Goal: Task Accomplishment & Management: Manage account settings

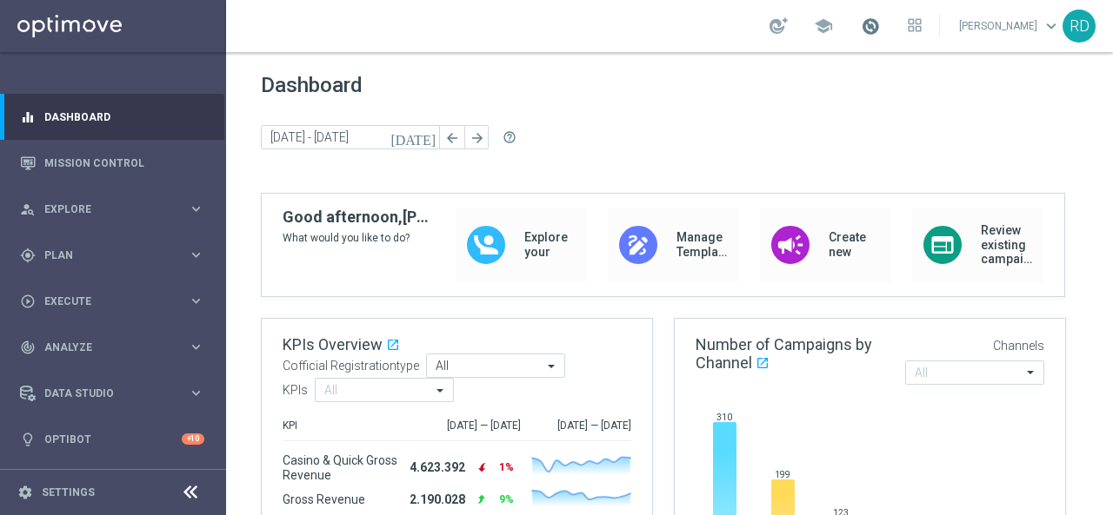
click at [861, 22] on span at bounding box center [870, 26] width 19 height 19
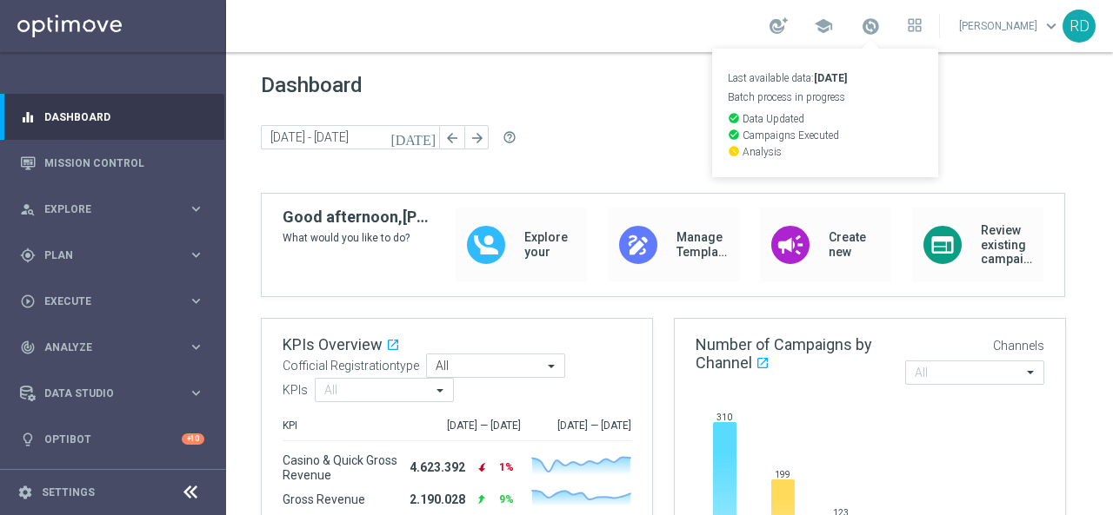
click at [982, 114] on div "Dashboard today 04 Aug 2025 - 10 Aug 2025 arrow_back arrow_forward help_outline" at bounding box center [669, 133] width 817 height 120
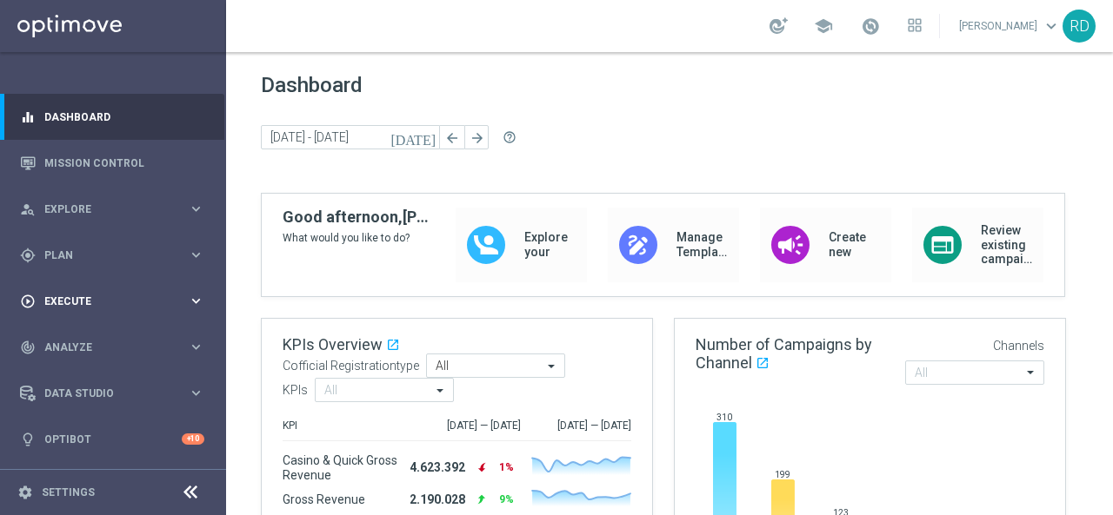
click at [66, 296] on span "Execute" at bounding box center [115, 301] width 143 height 10
click at [65, 332] on link "Campaign Builder" at bounding box center [113, 337] width 136 height 14
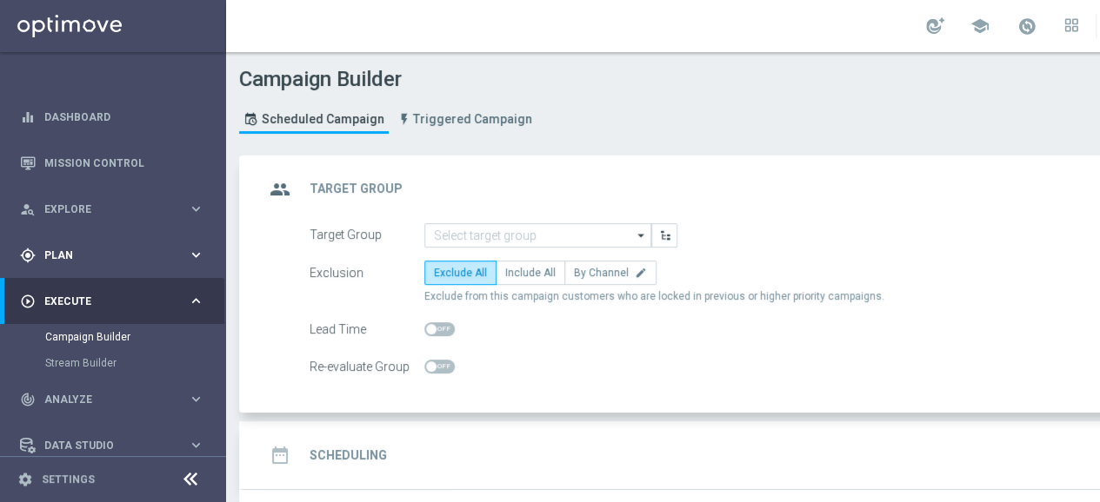
click at [75, 265] on div "gps_fixed Plan keyboard_arrow_right" at bounding box center [112, 255] width 224 height 46
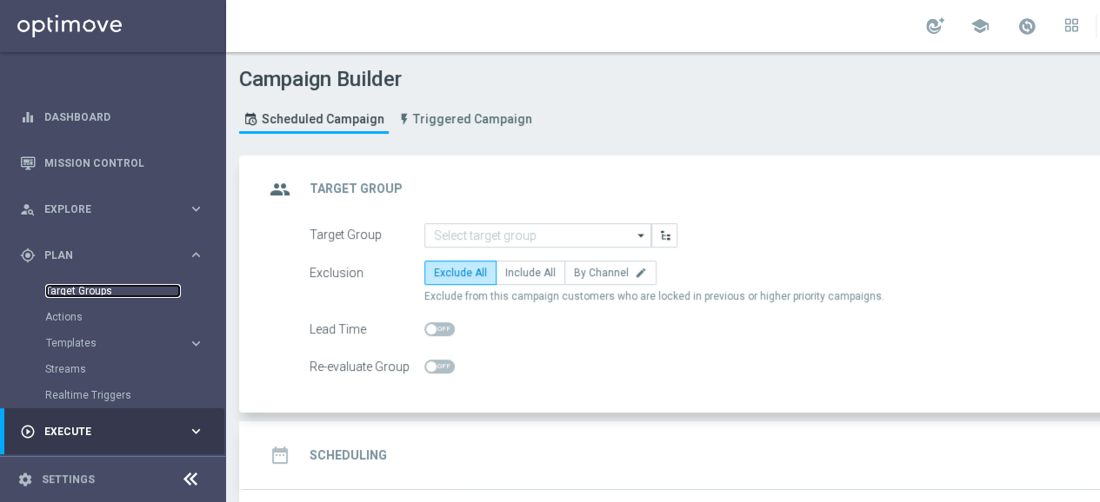
click at [72, 291] on link "Target Groups" at bounding box center [113, 291] width 136 height 14
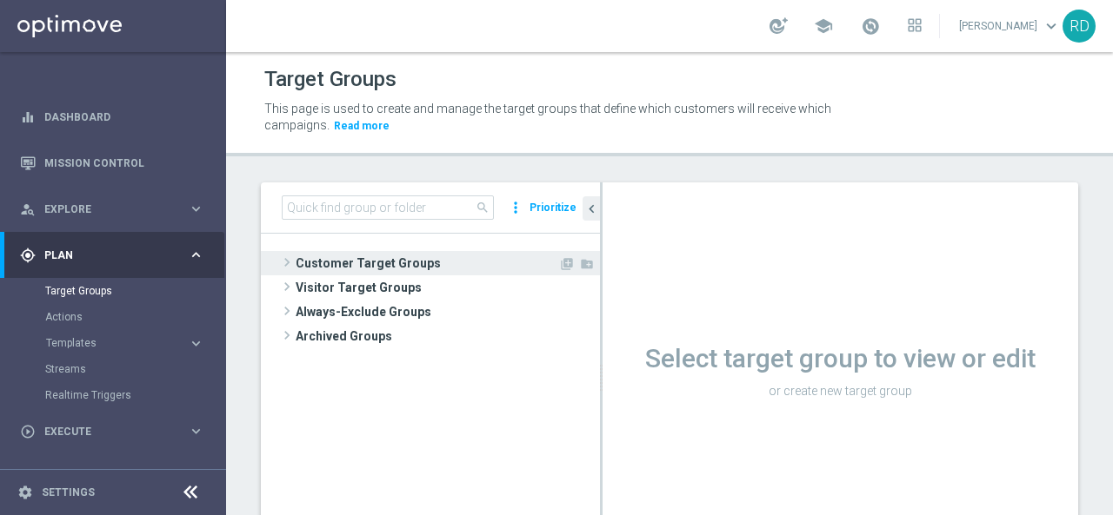
click at [289, 257] on span at bounding box center [286, 262] width 17 height 21
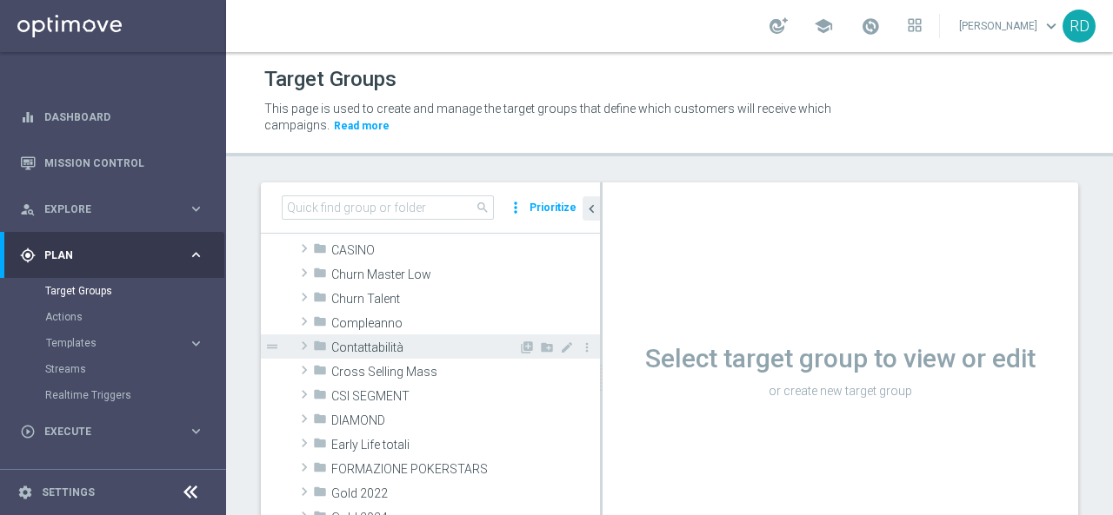
scroll to position [174, 0]
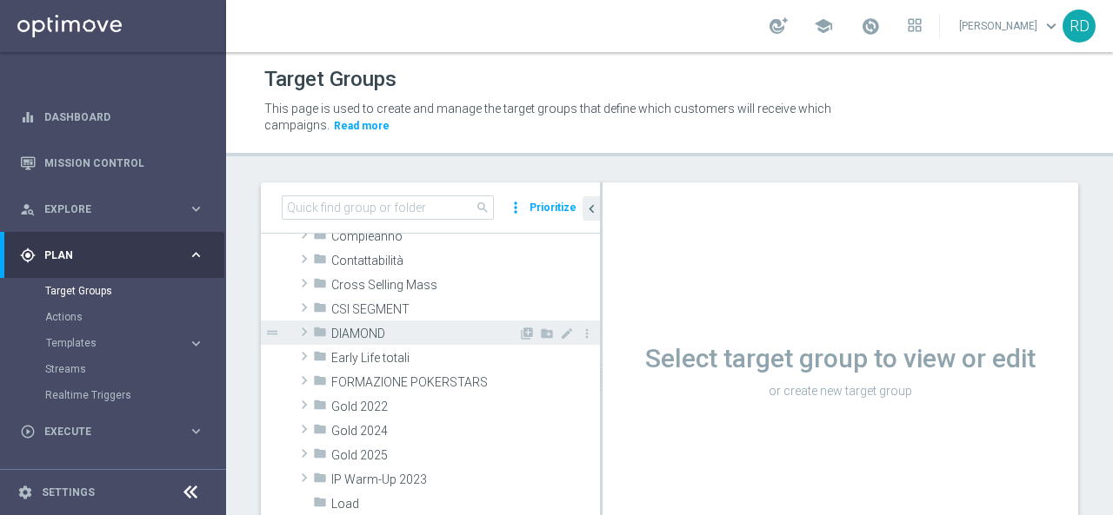
click at [306, 328] on span at bounding box center [304, 332] width 17 height 21
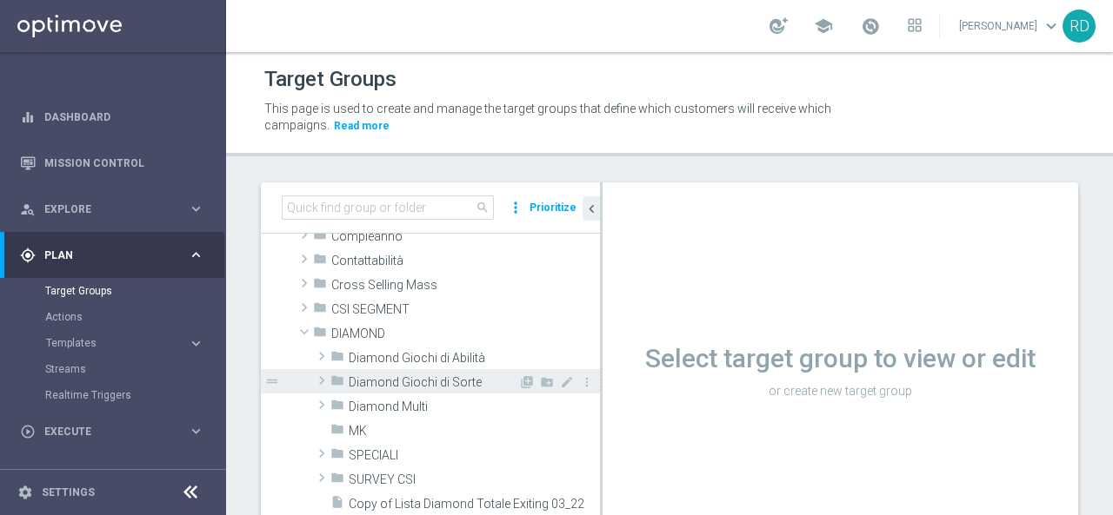
click at [323, 376] on span at bounding box center [321, 380] width 17 height 21
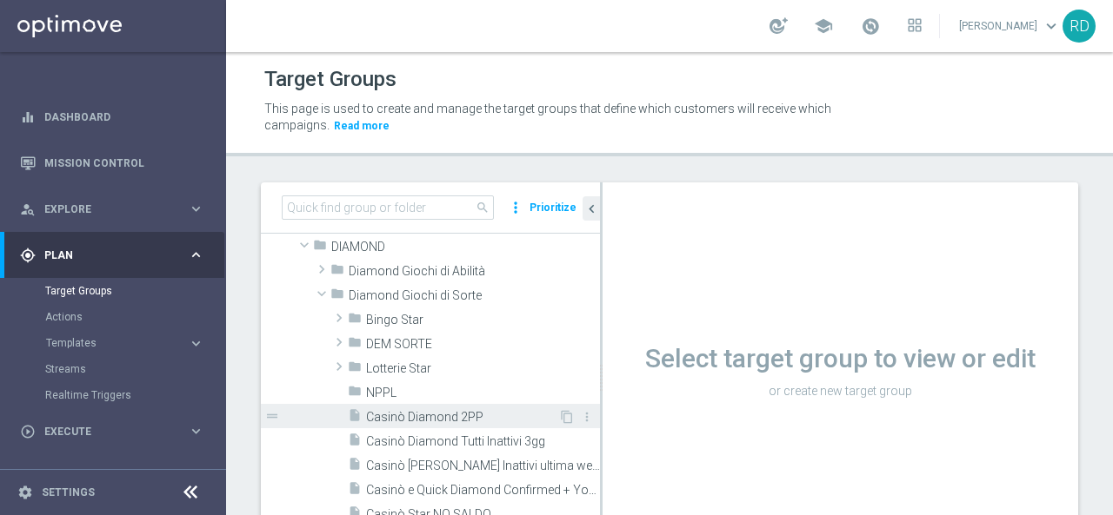
click at [395, 422] on span "Casinò Diamond 2PP" at bounding box center [462, 417] width 192 height 15
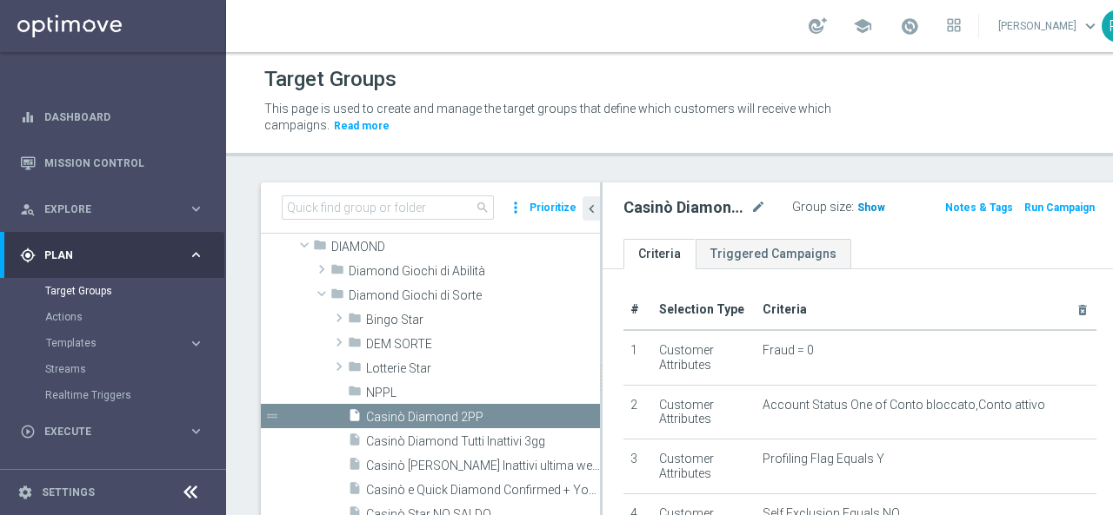
click at [855, 199] on h3 "Show" at bounding box center [870, 207] width 31 height 19
click at [900, 26] on span at bounding box center [909, 26] width 19 height 19
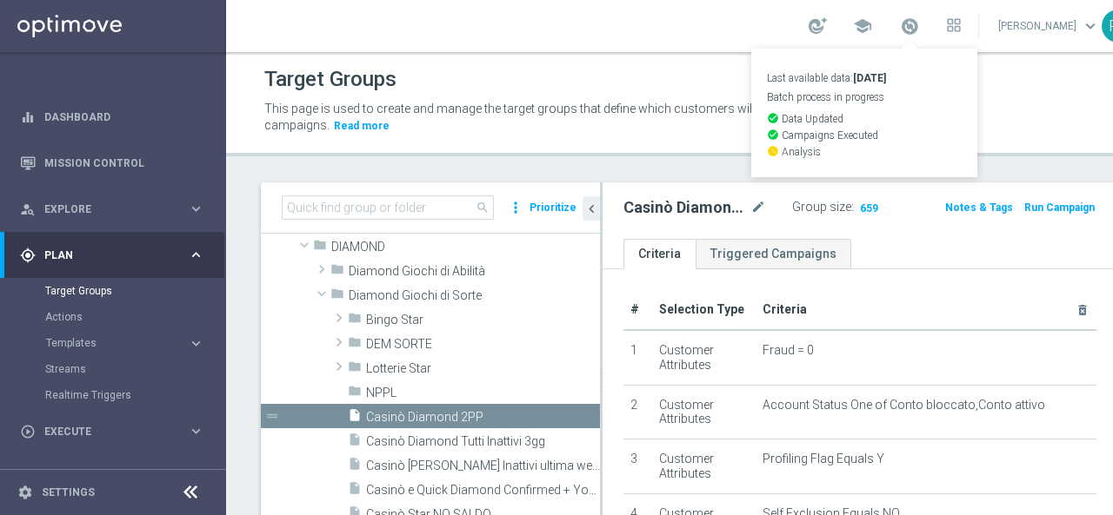
click at [979, 88] on div "Target Groups" at bounding box center [688, 80] width 849 height 34
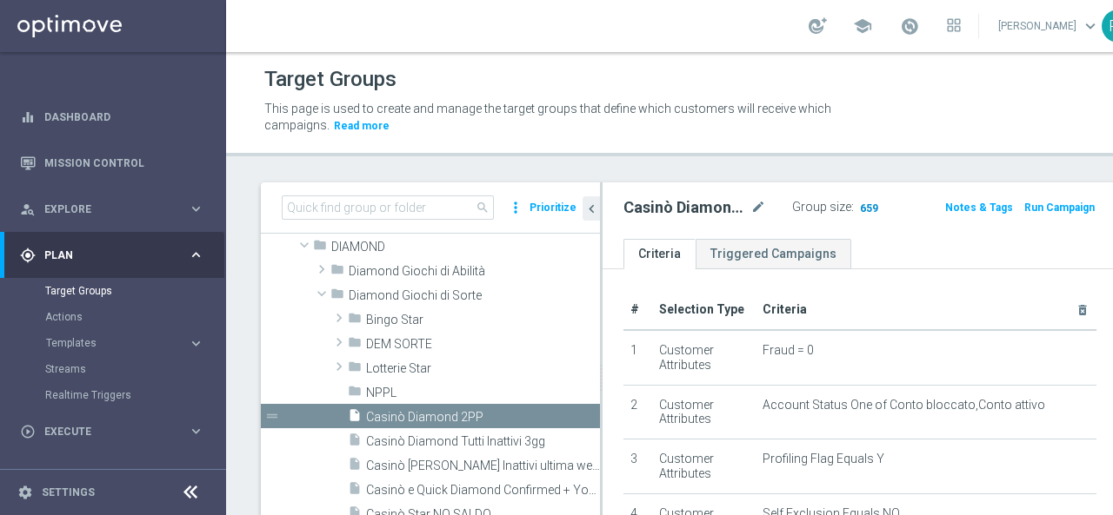
click at [858, 204] on span "659" at bounding box center [869, 210] width 22 height 17
click at [900, 21] on span at bounding box center [909, 26] width 19 height 19
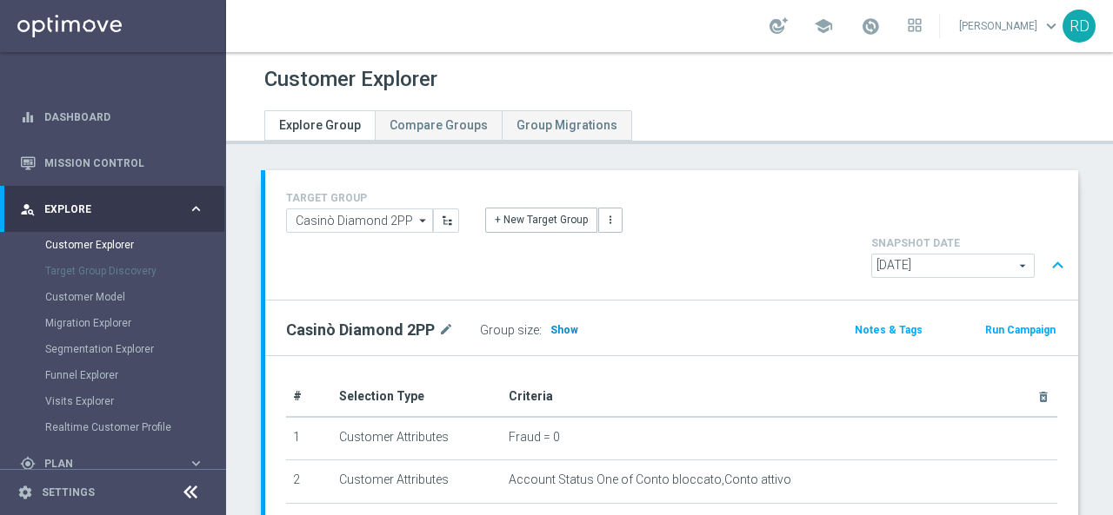
click at [563, 324] on span "Show" at bounding box center [564, 330] width 28 height 12
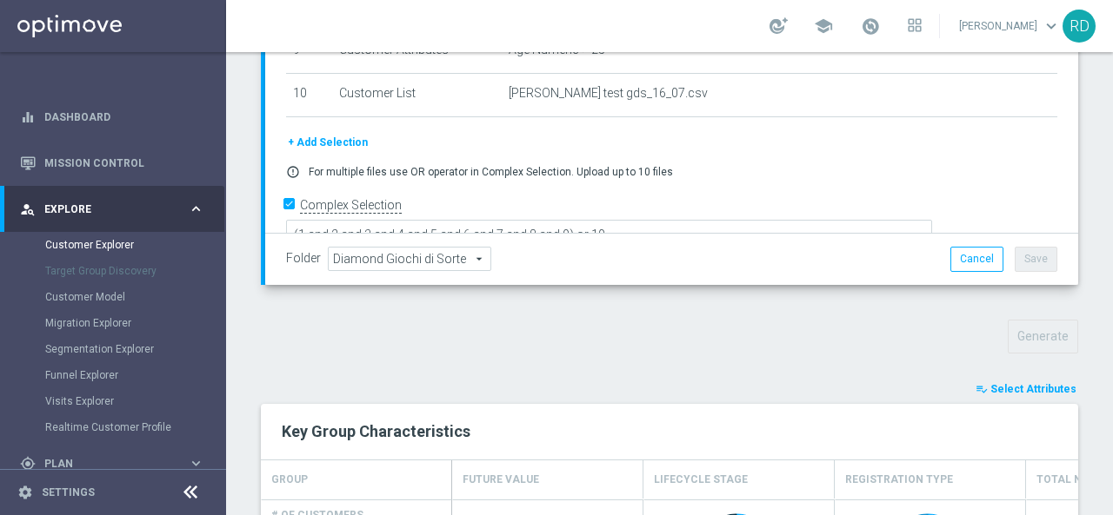
scroll to position [435, 0]
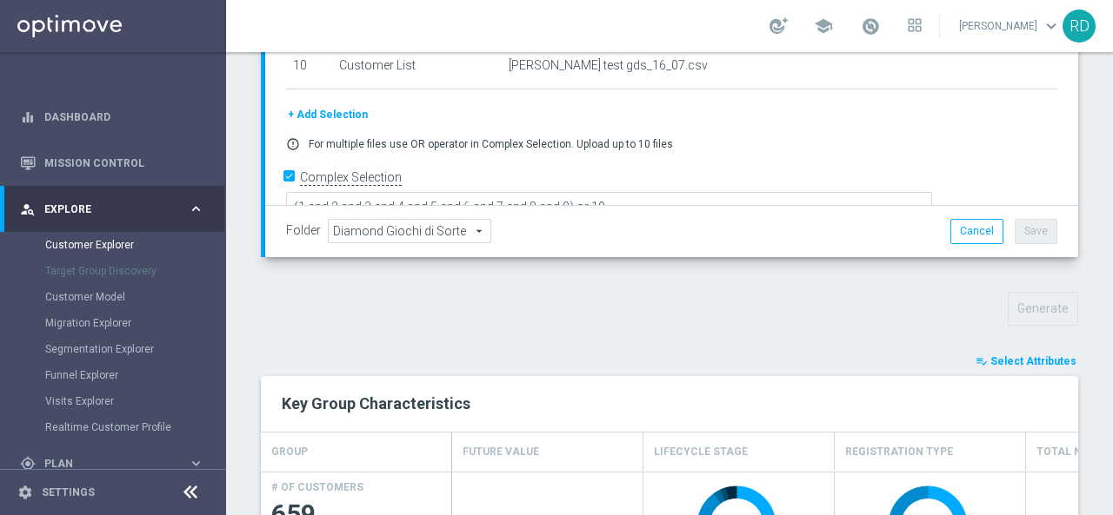
drag, startPoint x: 1001, startPoint y: 316, endPoint x: 984, endPoint y: 316, distance: 16.5
click at [1000, 356] on span "Select Attributes" at bounding box center [1033, 362] width 86 height 12
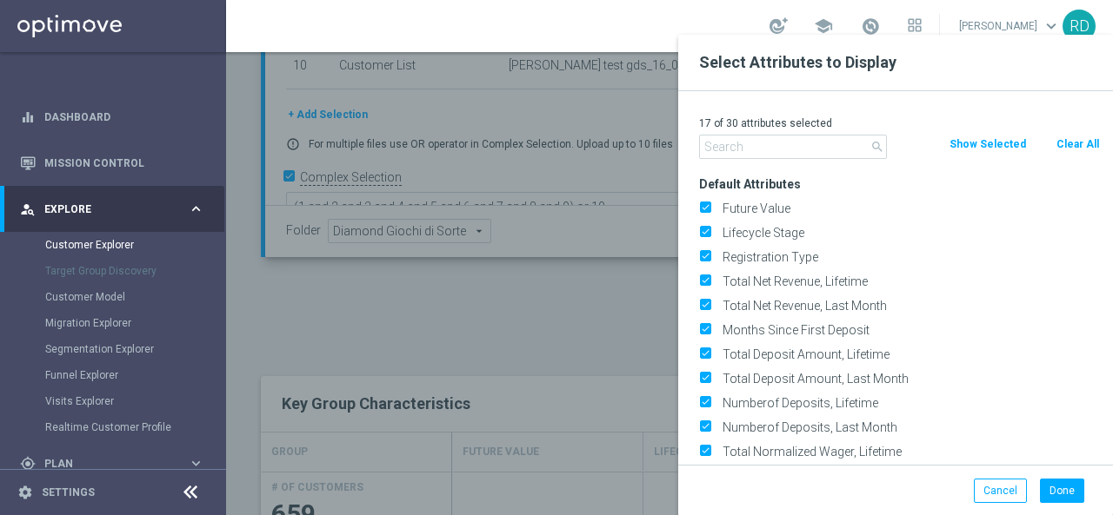
click at [786, 145] on input "text" at bounding box center [793, 147] width 188 height 24
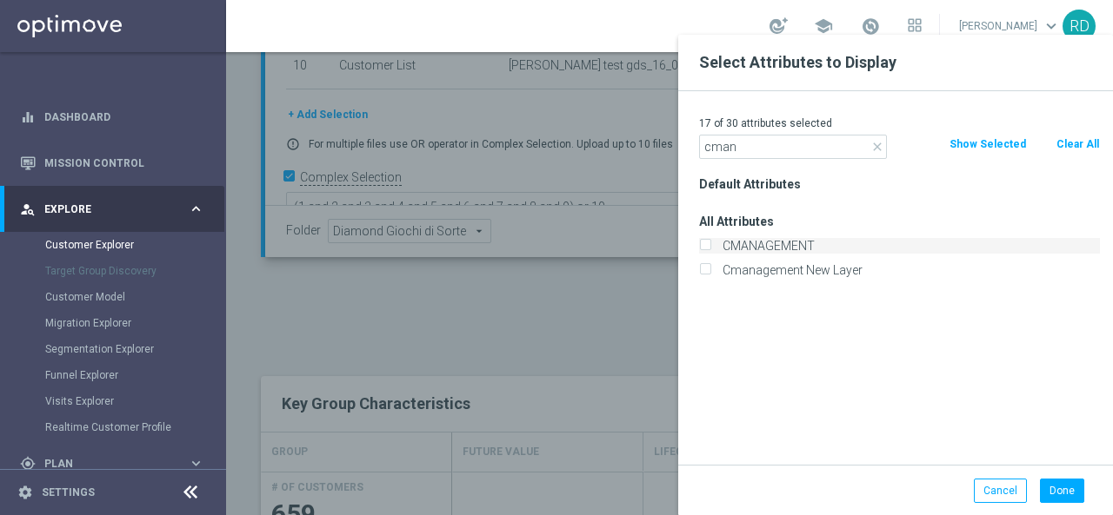
type input "cman"
click at [780, 243] on label "CMANAGEMENT" at bounding box center [907, 246] width 383 height 16
click at [710, 243] on input "CMANAGEMENT" at bounding box center [704, 248] width 11 height 11
checkbox input "true"
click at [1069, 491] on button "Done" at bounding box center [1062, 491] width 44 height 24
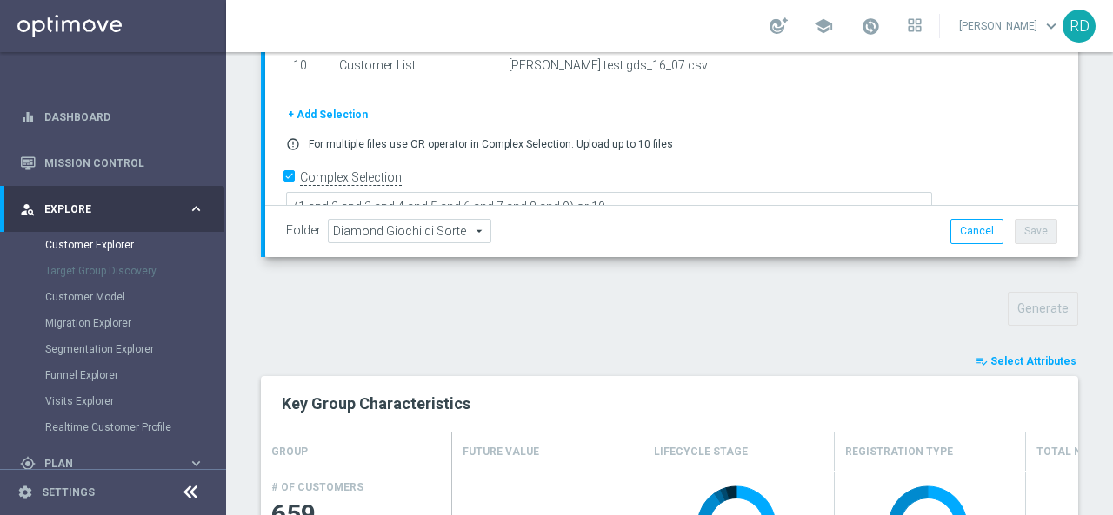
click at [998, 352] on button "playlist_add_check Select Attributes" at bounding box center [1026, 361] width 104 height 19
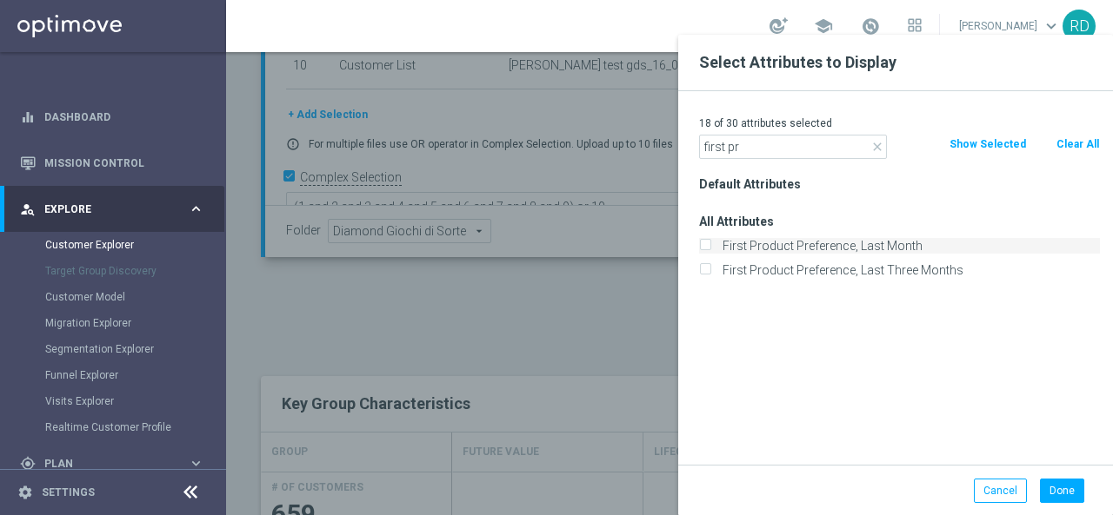
type input "first pr"
click at [798, 243] on label "First Product Preference, Last Month" at bounding box center [907, 246] width 383 height 16
click at [710, 243] on input "First Product Preference, Last Month" at bounding box center [704, 248] width 11 height 11
checkbox input "true"
click at [1061, 485] on button "Done" at bounding box center [1062, 491] width 44 height 24
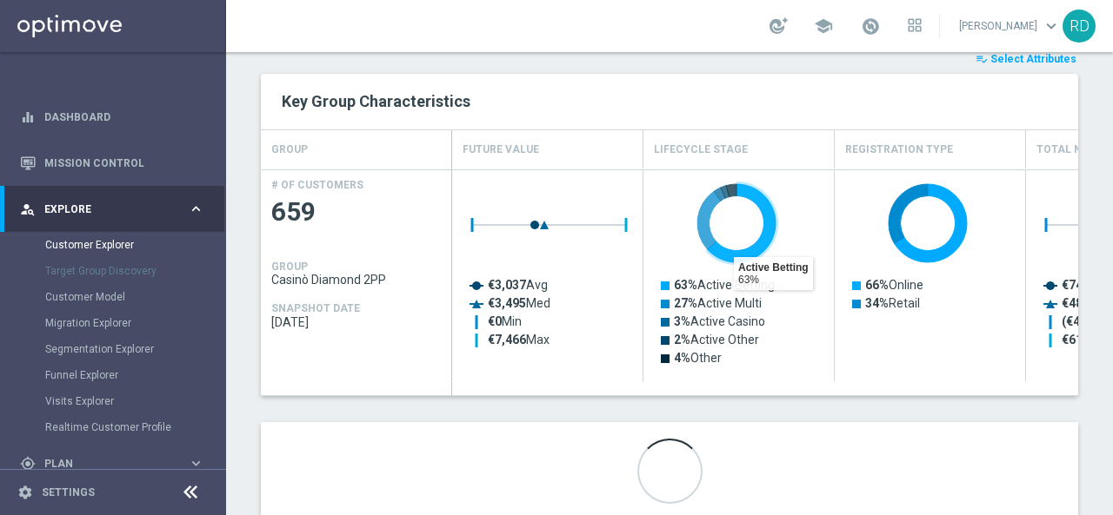
scroll to position [476, 0]
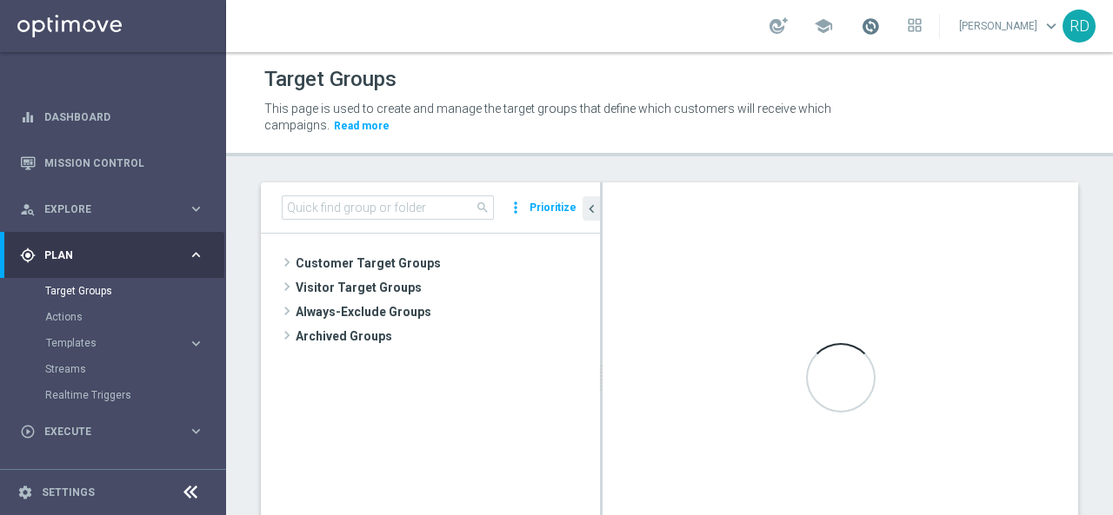
click at [861, 27] on span at bounding box center [870, 26] width 19 height 19
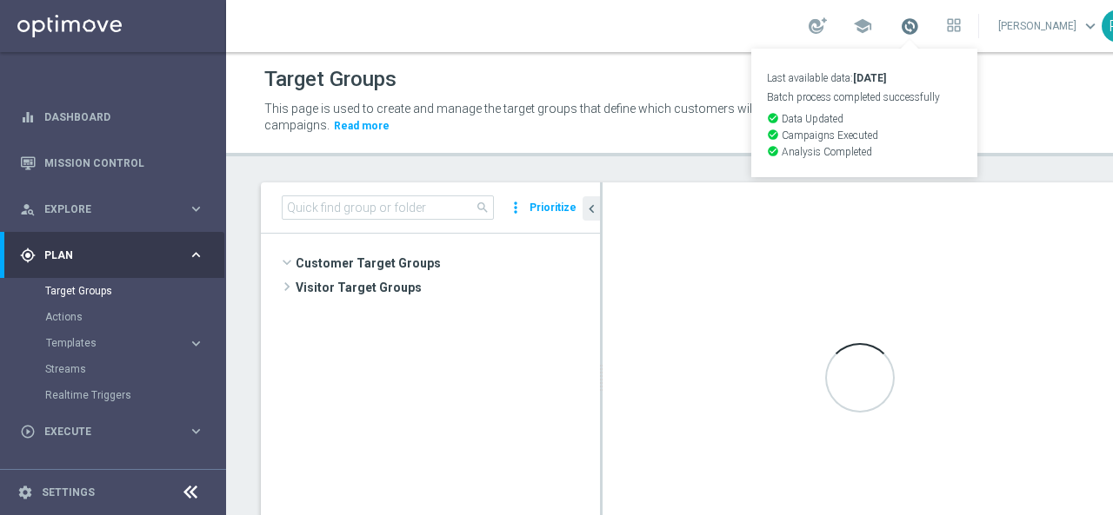
scroll to position [215, 0]
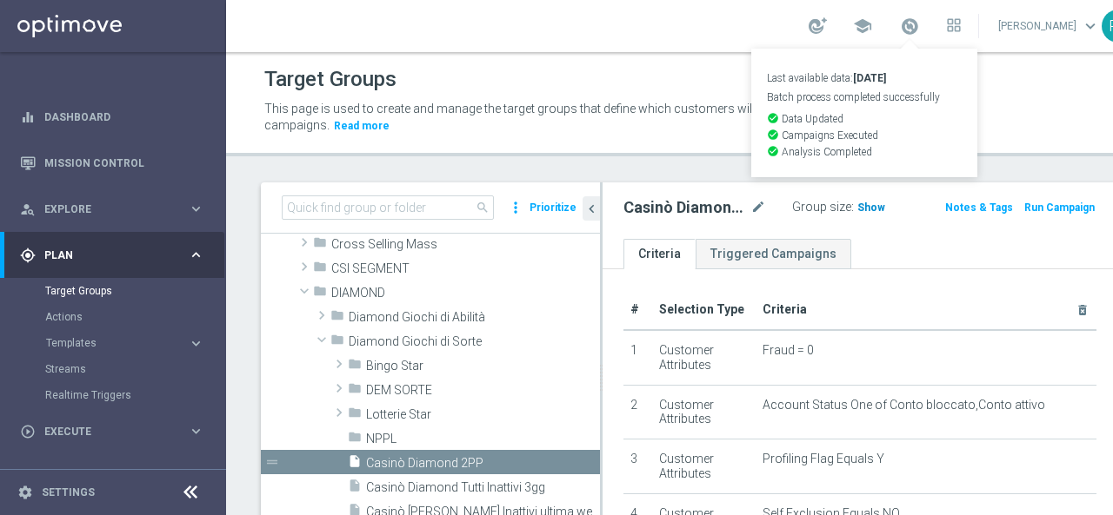
click at [857, 203] on span "Show" at bounding box center [871, 208] width 28 height 12
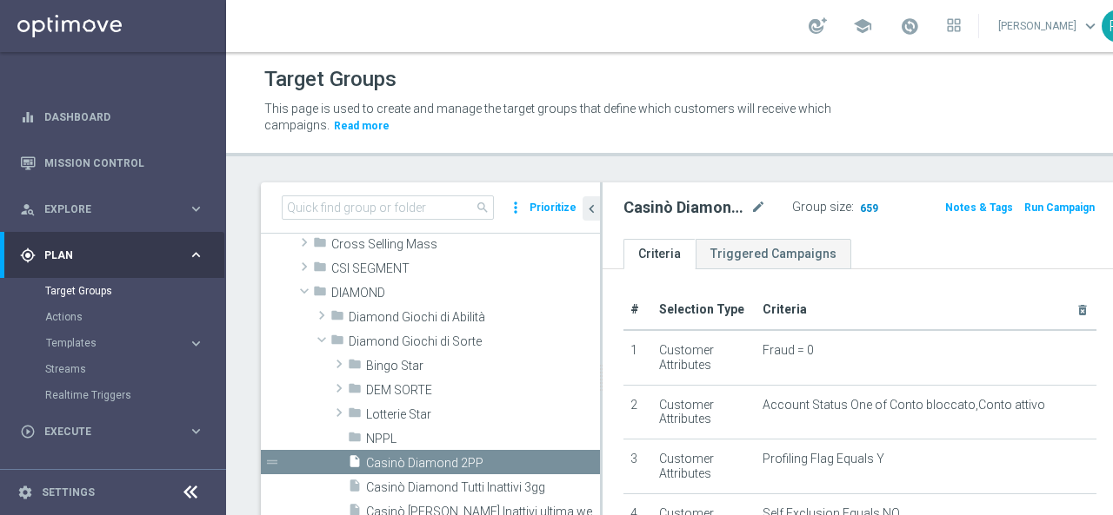
click at [858, 208] on span "659" at bounding box center [869, 210] width 22 height 17
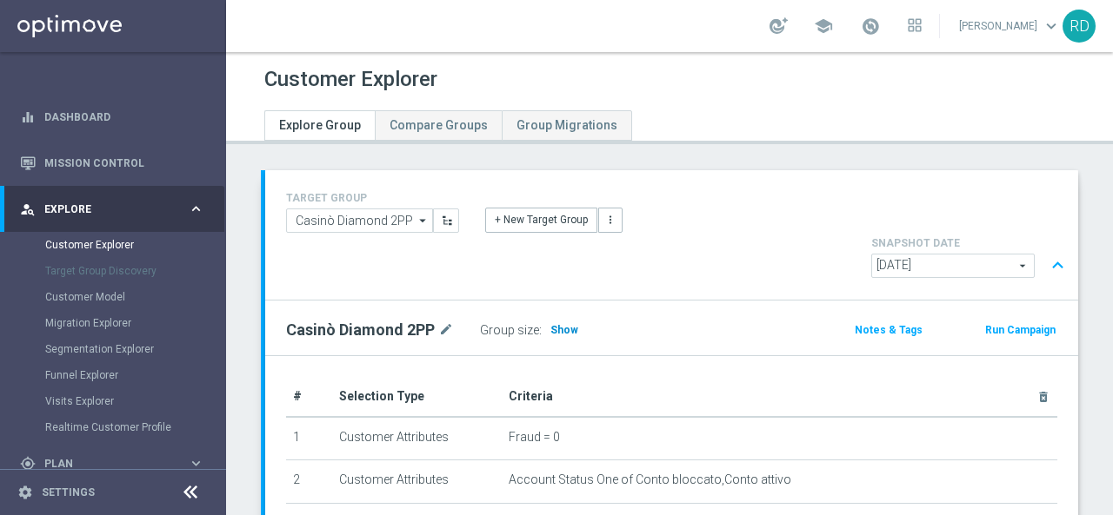
click at [556, 324] on span "Show" at bounding box center [564, 330] width 28 height 12
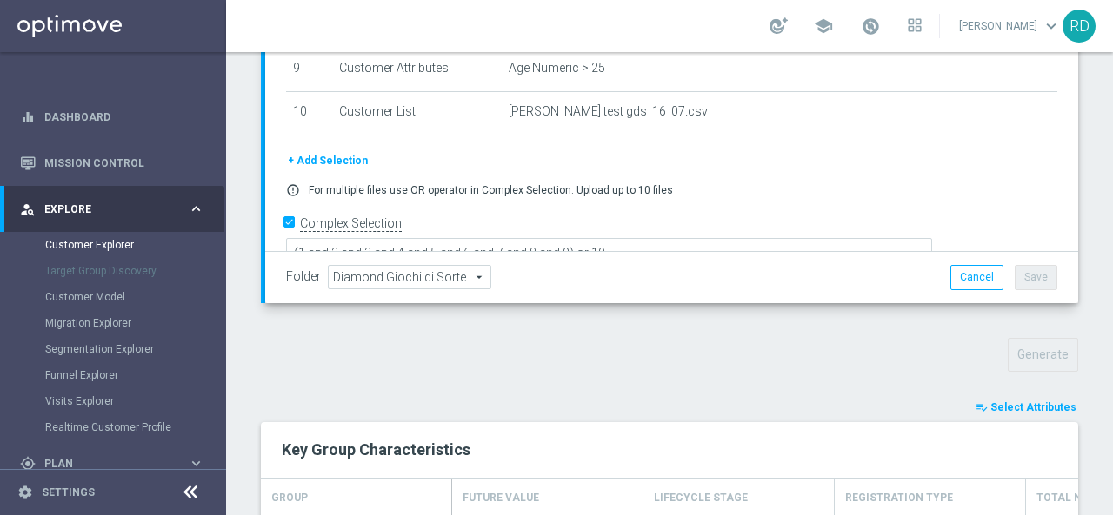
scroll to position [500, 0]
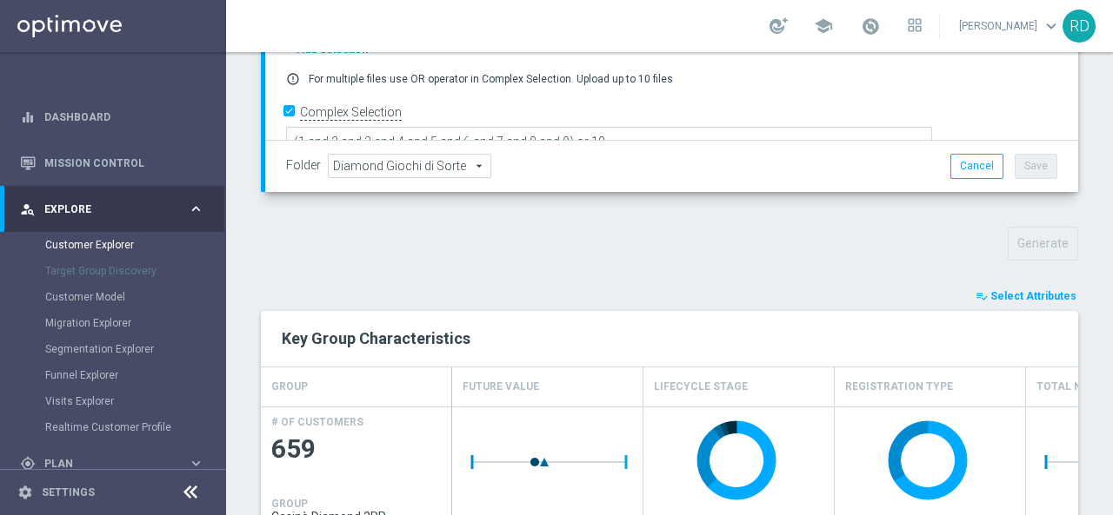
click at [996, 290] on span "Select Attributes" at bounding box center [1033, 296] width 86 height 12
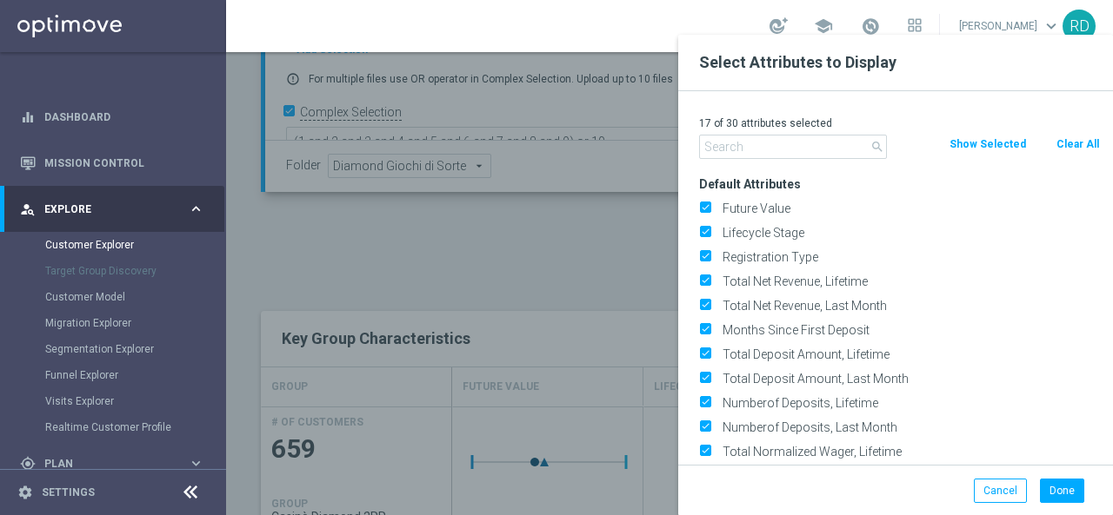
click at [816, 144] on input "text" at bounding box center [793, 147] width 188 height 24
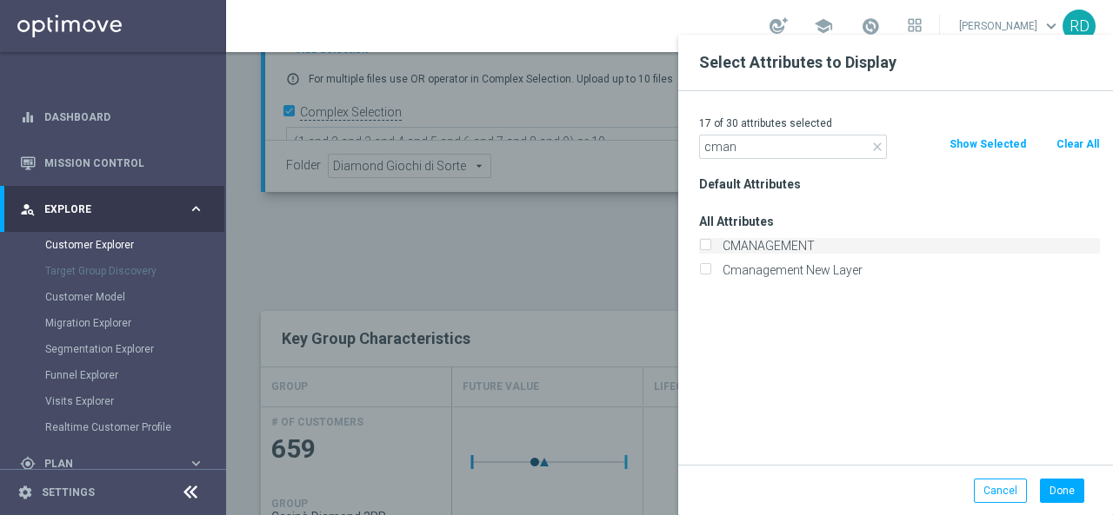
type input "cman"
click at [796, 246] on label "CMANAGEMENT" at bounding box center [907, 246] width 383 height 16
click at [710, 246] on input "CMANAGEMENT" at bounding box center [704, 248] width 11 height 11
checkbox input "true"
click at [1060, 489] on button "Done" at bounding box center [1062, 491] width 44 height 24
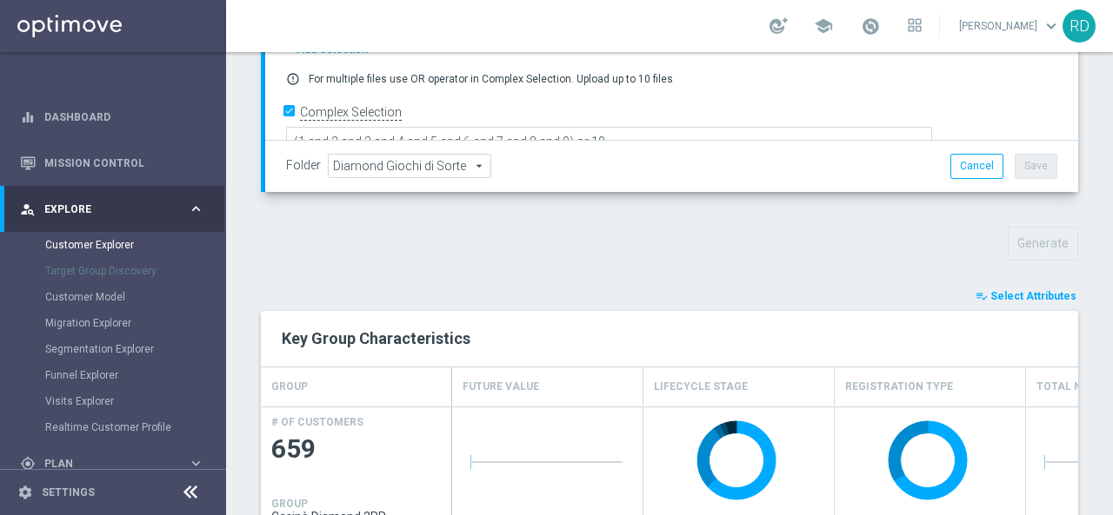
click at [995, 290] on span "Select Attributes" at bounding box center [1033, 296] width 86 height 12
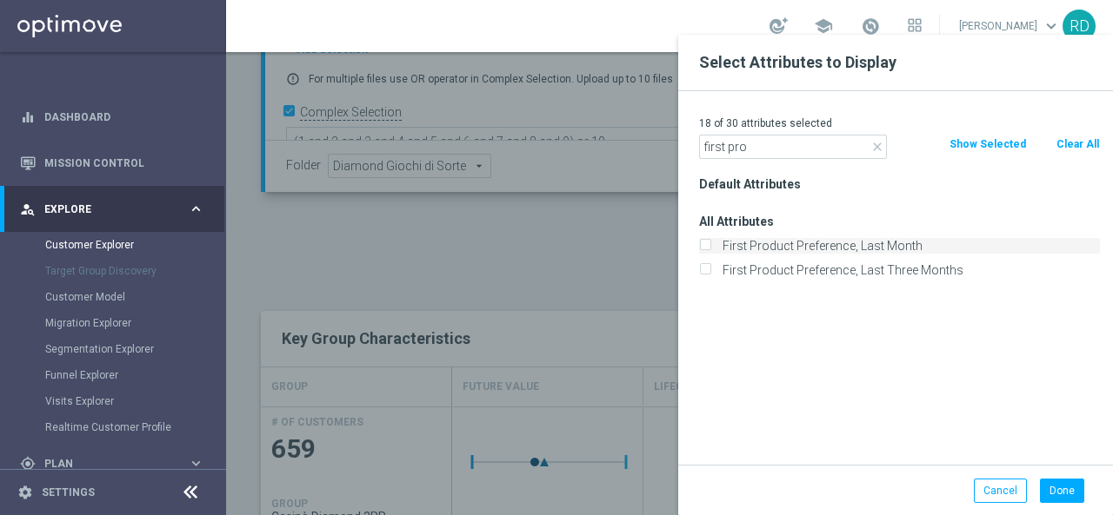
type input "first pro"
click at [814, 243] on label "First Product Preference, Last Month" at bounding box center [907, 246] width 383 height 16
click at [710, 243] on input "First Product Preference, Last Month" at bounding box center [704, 248] width 11 height 11
checkbox input "true"
click at [1064, 484] on button "Done" at bounding box center [1062, 491] width 44 height 24
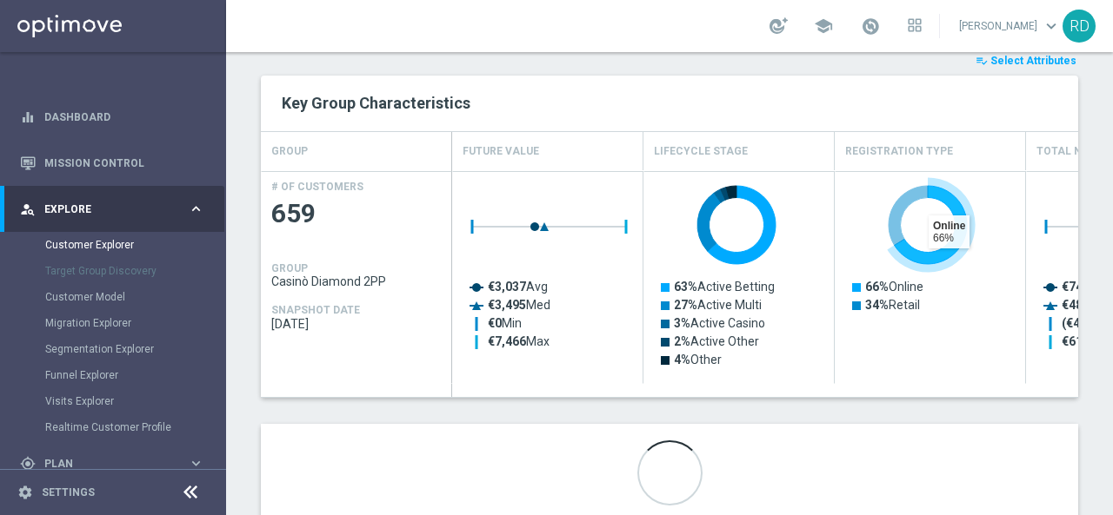
scroll to position [737, 0]
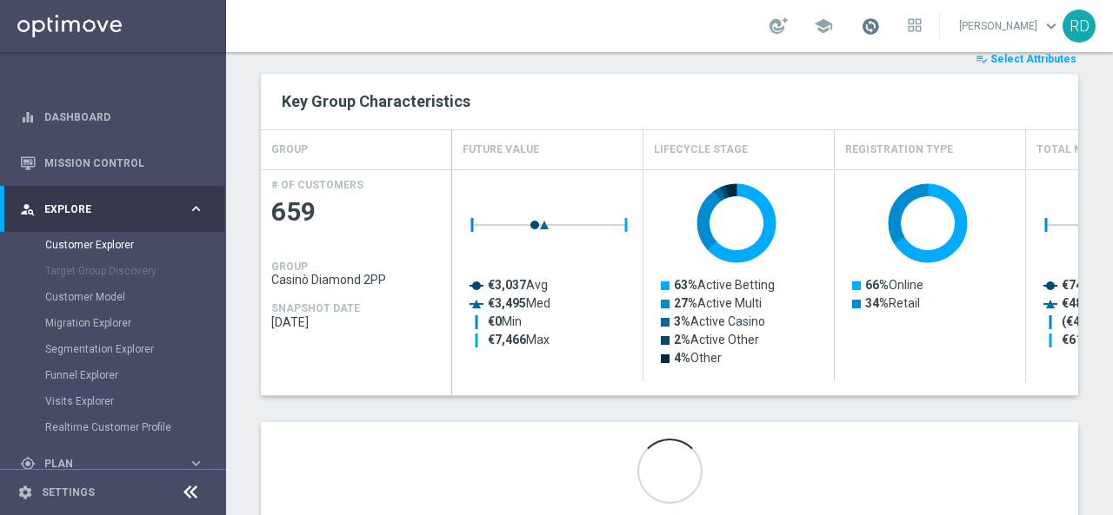
click at [861, 27] on span at bounding box center [870, 26] width 19 height 19
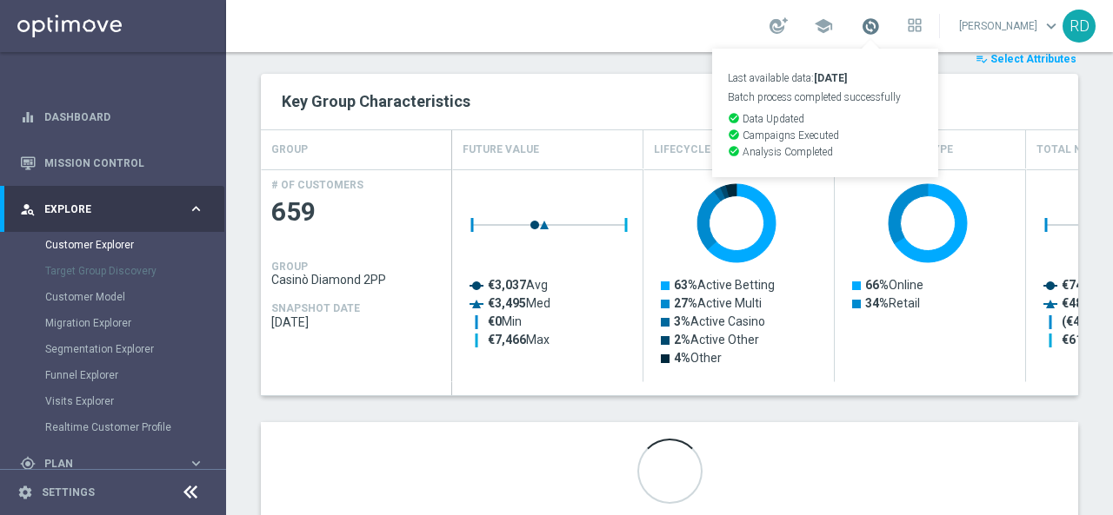
click at [861, 28] on span at bounding box center [870, 26] width 19 height 19
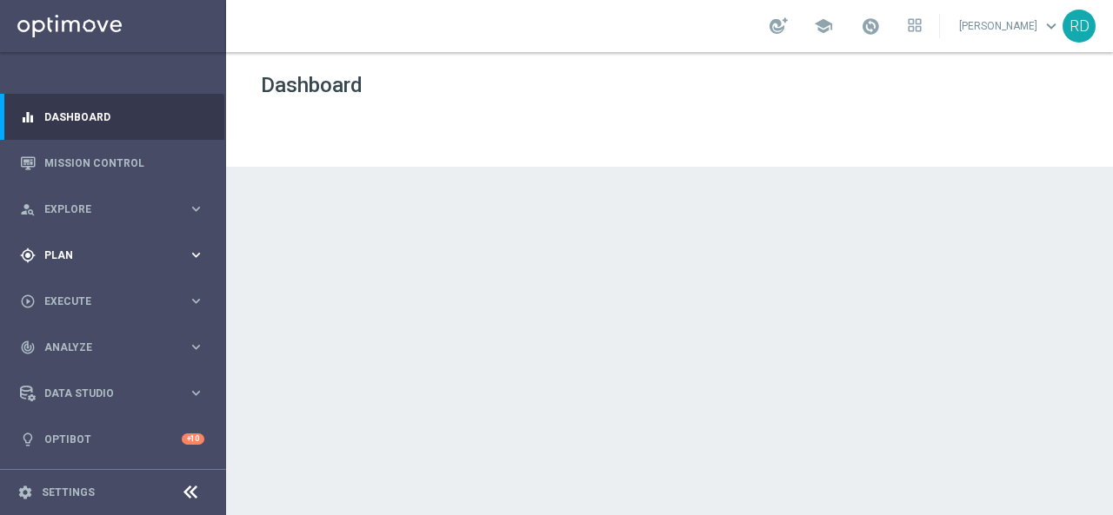
click at [82, 256] on span "Plan" at bounding box center [115, 255] width 143 height 10
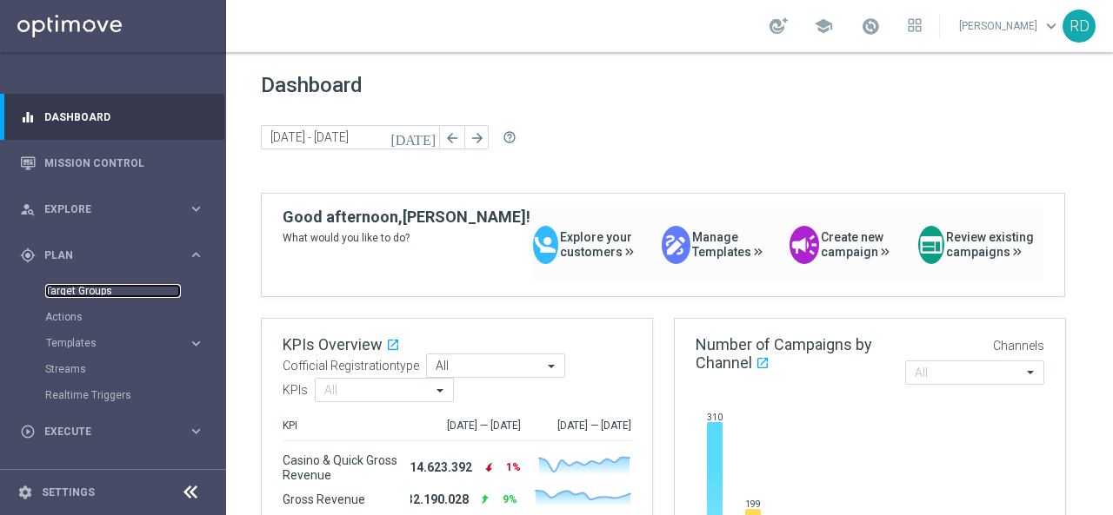
click at [107, 289] on link "Target Groups" at bounding box center [113, 291] width 136 height 14
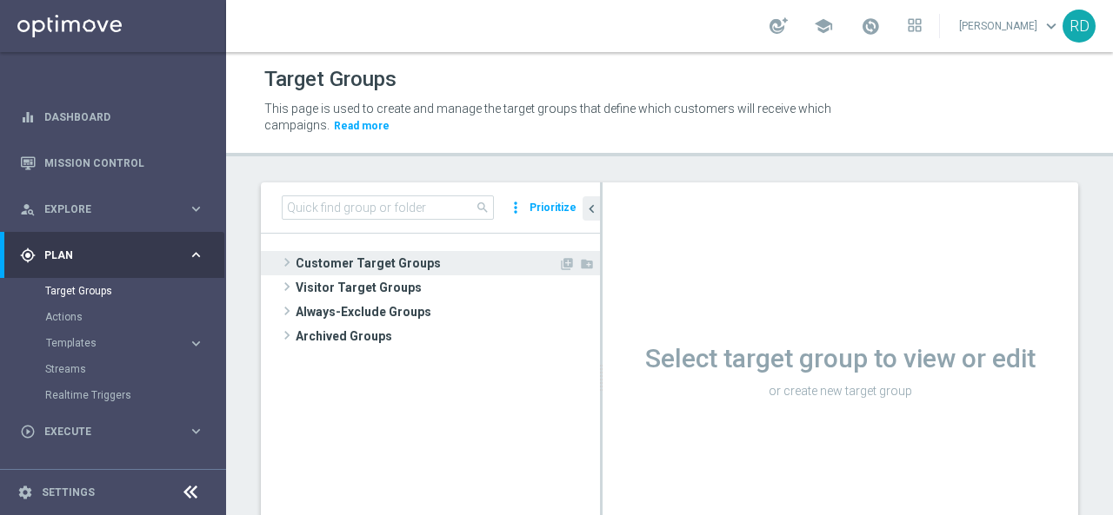
click at [287, 261] on span at bounding box center [286, 262] width 17 height 21
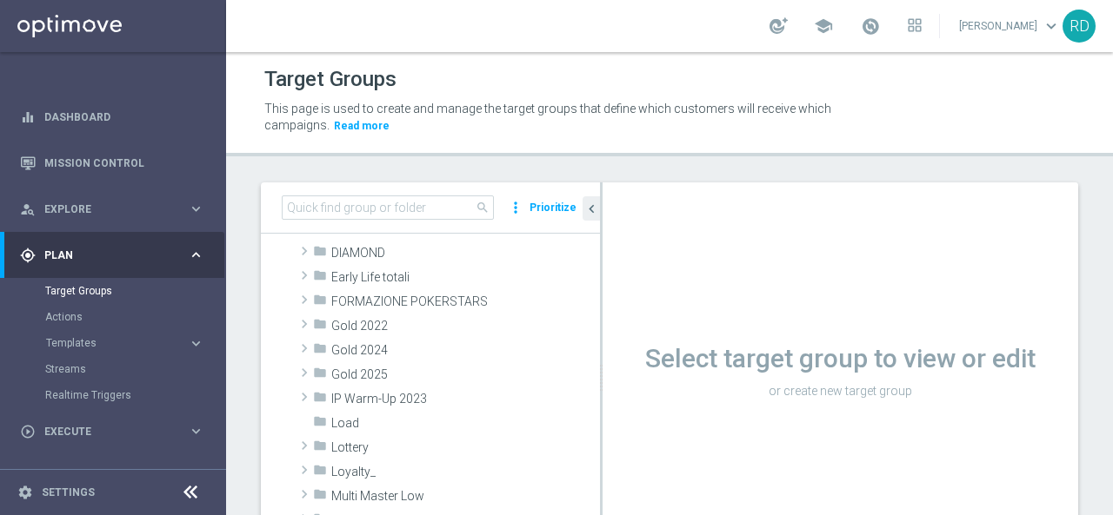
scroll to position [261, 0]
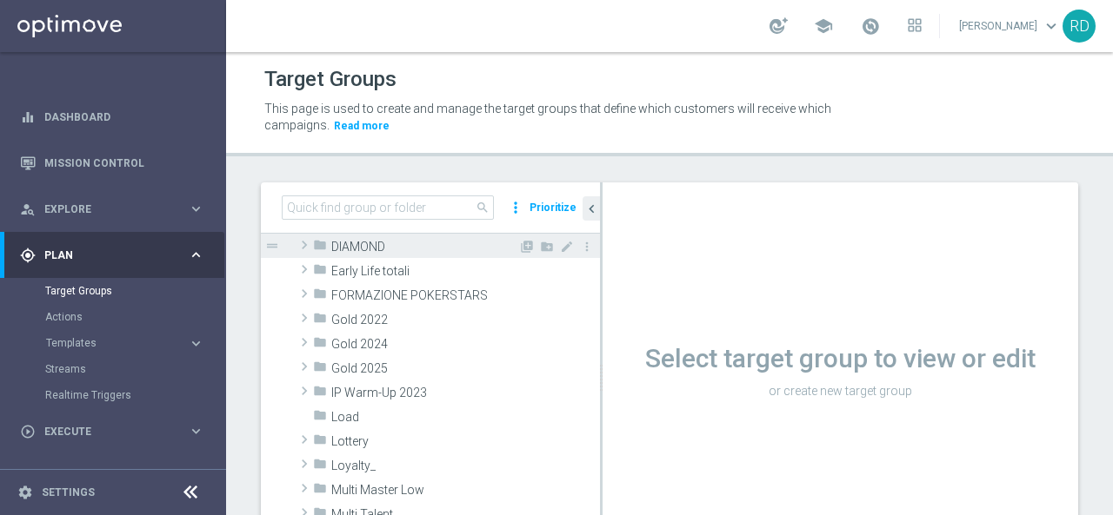
click at [297, 247] on span at bounding box center [304, 245] width 17 height 21
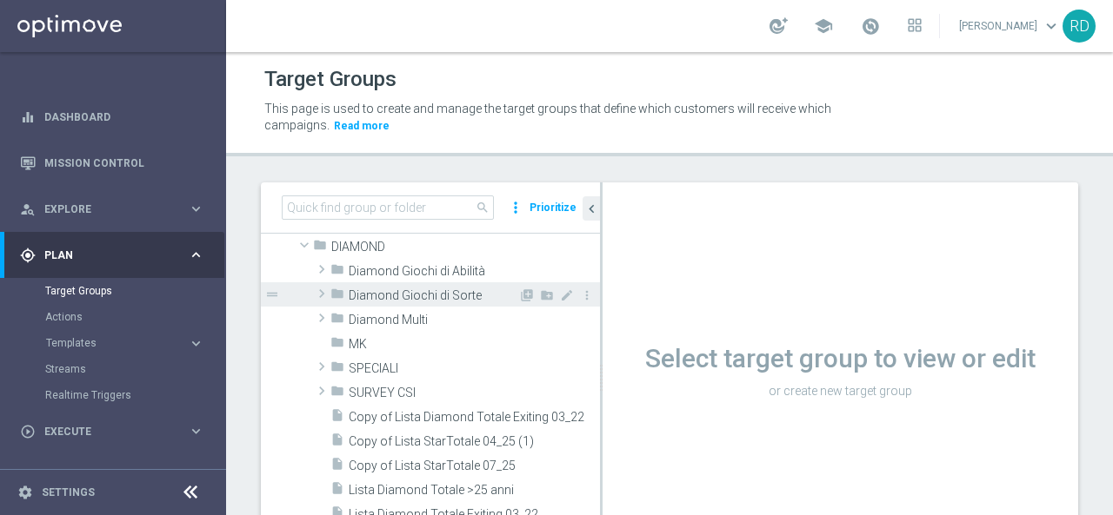
click at [324, 291] on span at bounding box center [321, 293] width 17 height 21
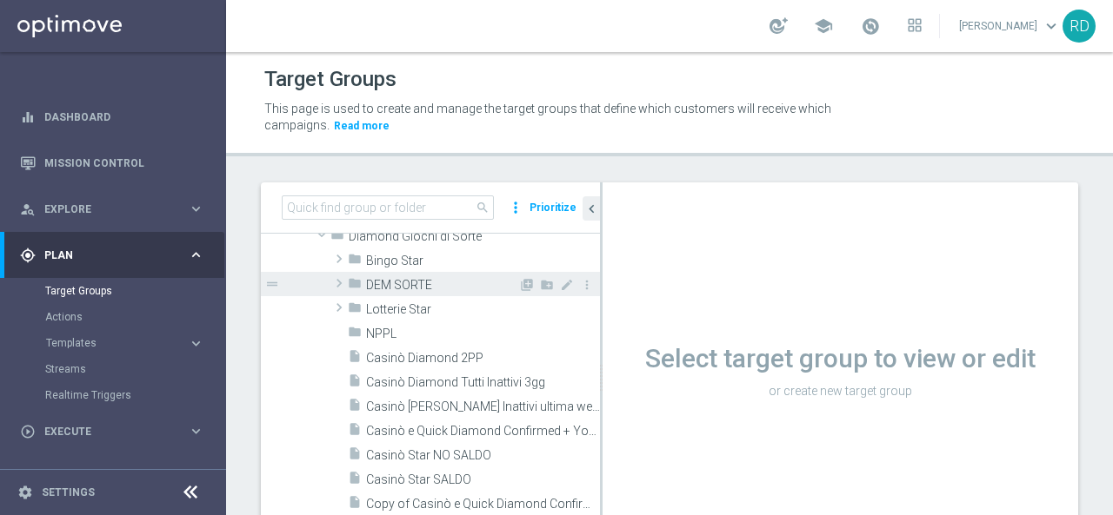
scroll to position [348, 0]
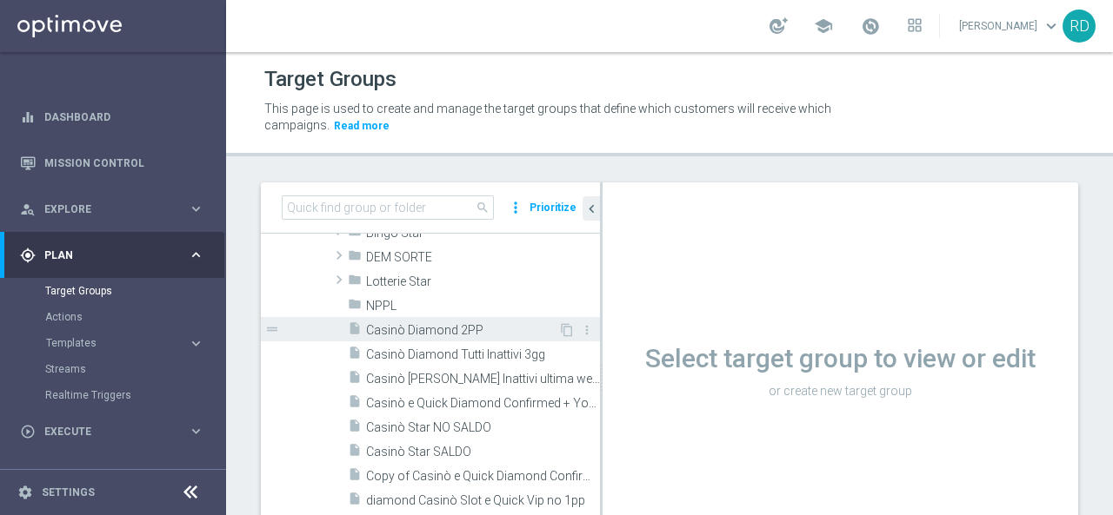
click at [344, 334] on div "drag_handle" at bounding box center [430, 329] width 339 height 24
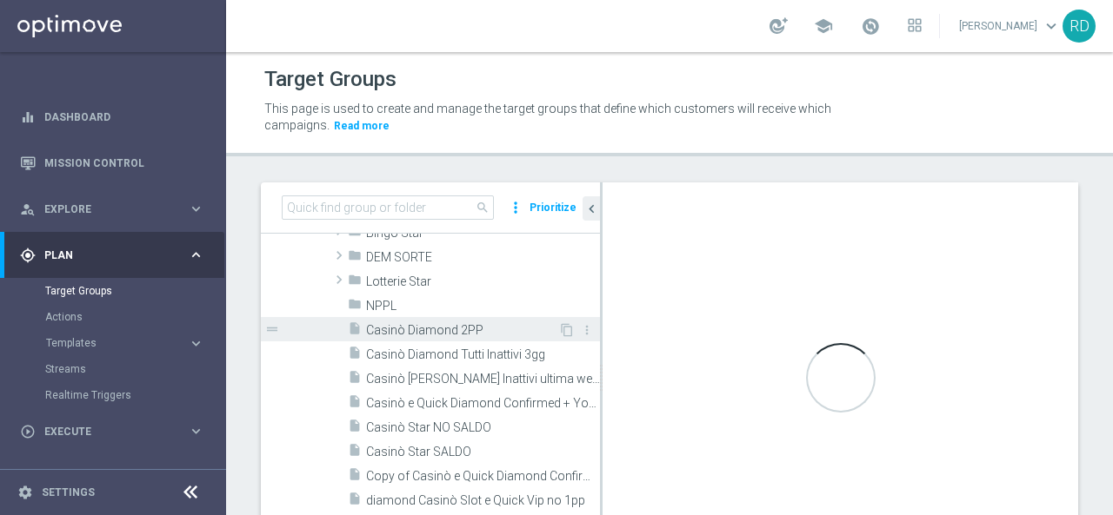
scroll to position [215, 0]
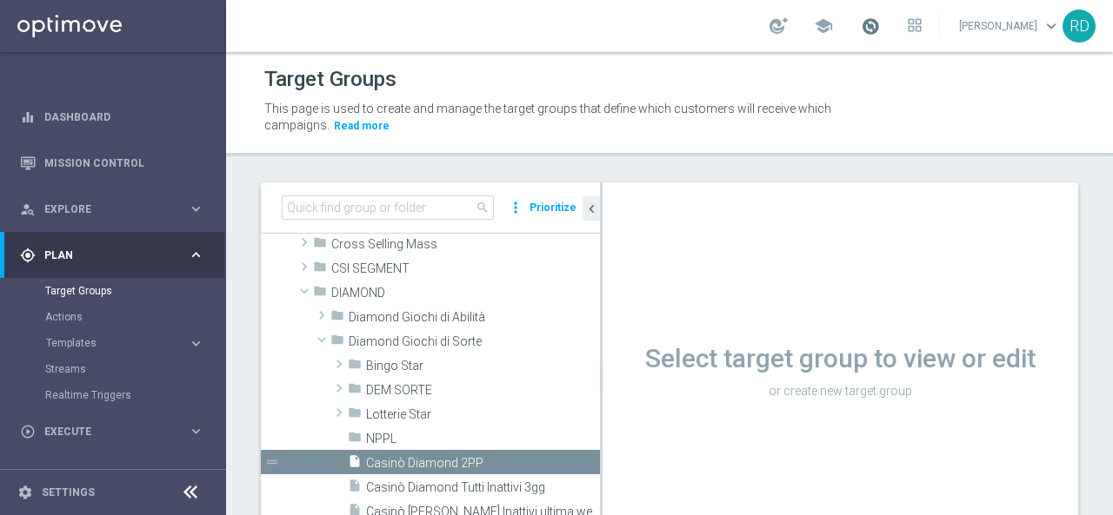
click at [861, 25] on span at bounding box center [870, 26] width 19 height 19
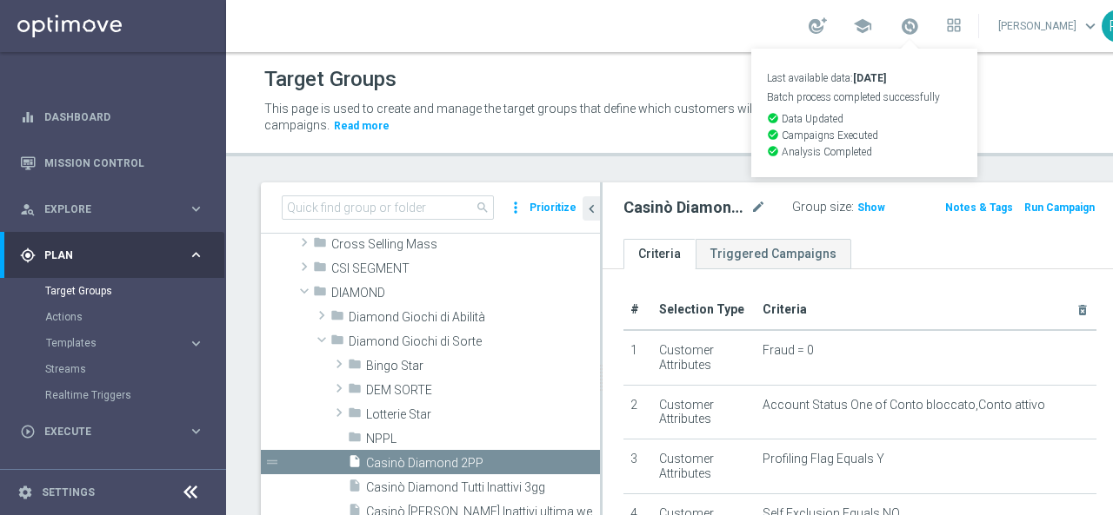
click at [998, 95] on div "Target Groups" at bounding box center [688, 80] width 849 height 34
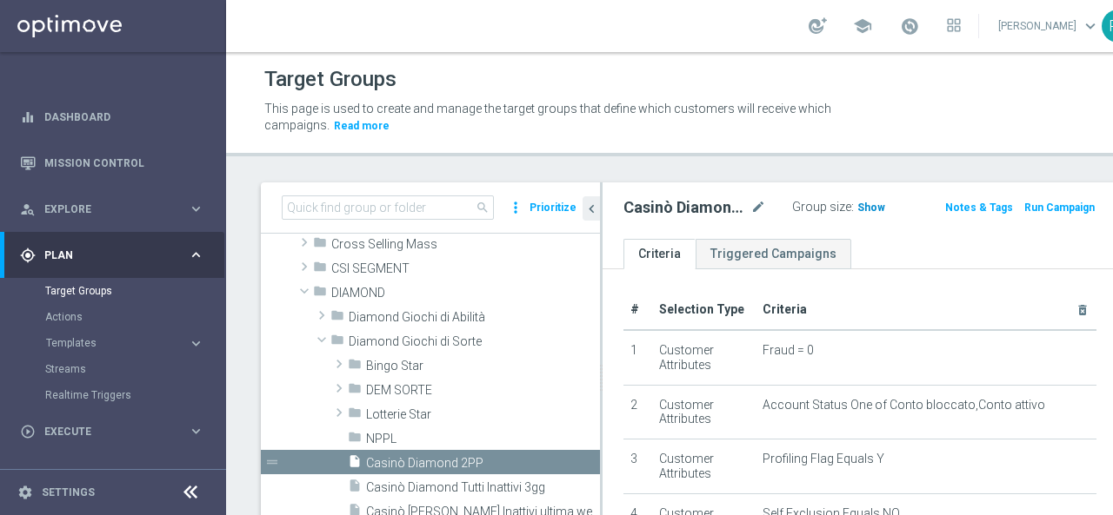
click at [857, 206] on span "Show" at bounding box center [871, 208] width 28 height 12
click at [858, 203] on span "659" at bounding box center [869, 210] width 22 height 17
drag, startPoint x: 843, startPoint y: 24, endPoint x: 851, endPoint y: 19, distance: 9.4
click at [848, 22] on div "school" at bounding box center [884, 26] width 152 height 30
click at [900, 19] on span at bounding box center [909, 26] width 19 height 19
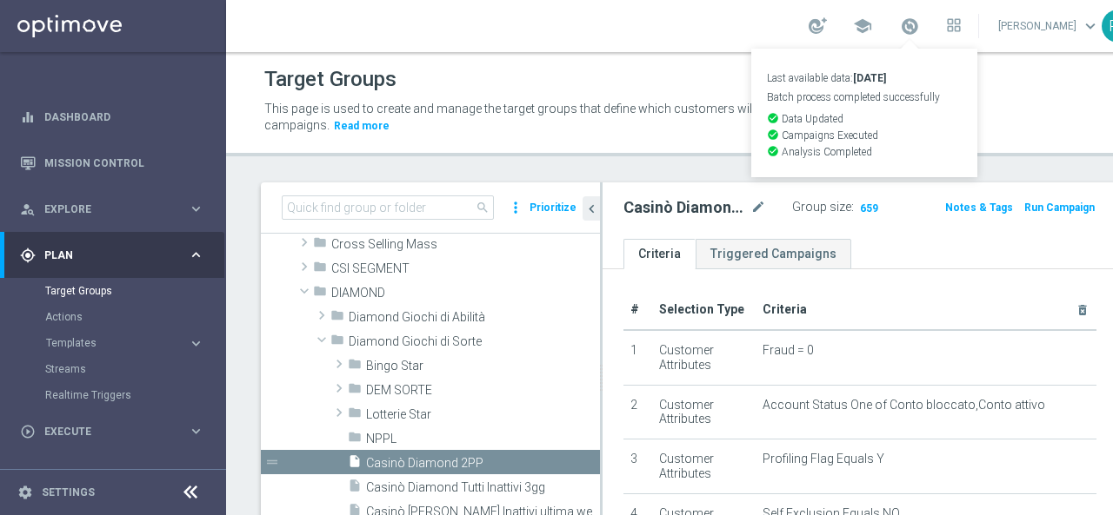
click at [965, 83] on div "Target Groups" at bounding box center [688, 80] width 849 height 34
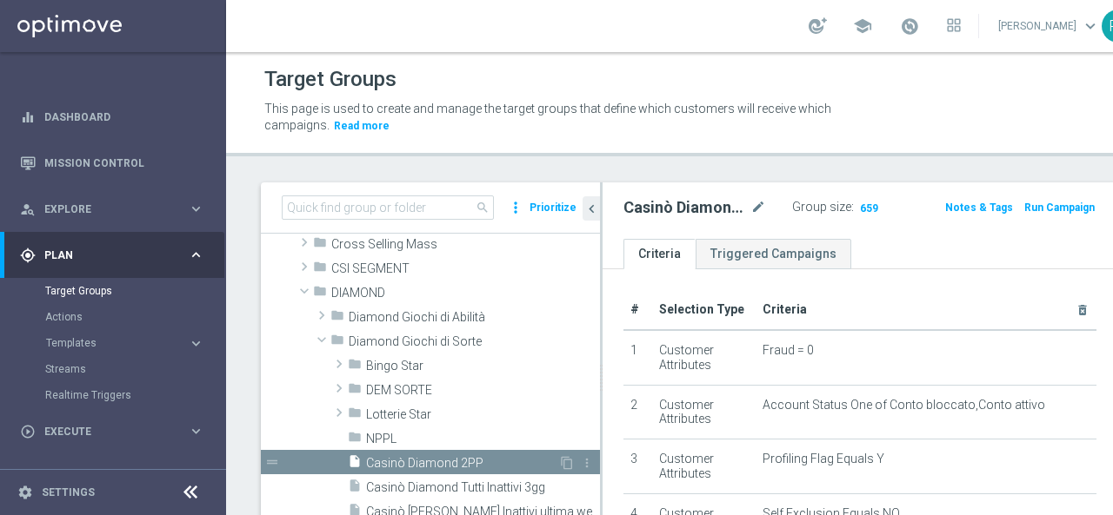
click at [416, 461] on span "Casinò Diamond 2PP" at bounding box center [462, 463] width 192 height 15
click at [857, 208] on span "Show" at bounding box center [871, 208] width 28 height 12
click at [900, 25] on span at bounding box center [909, 26] width 19 height 19
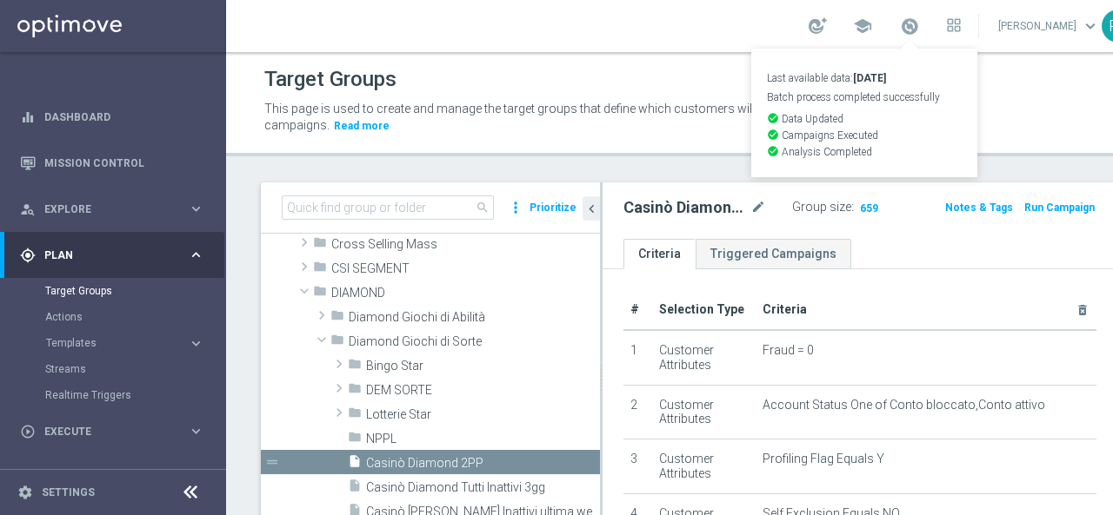
click at [998, 81] on div "Target Groups" at bounding box center [688, 80] width 849 height 34
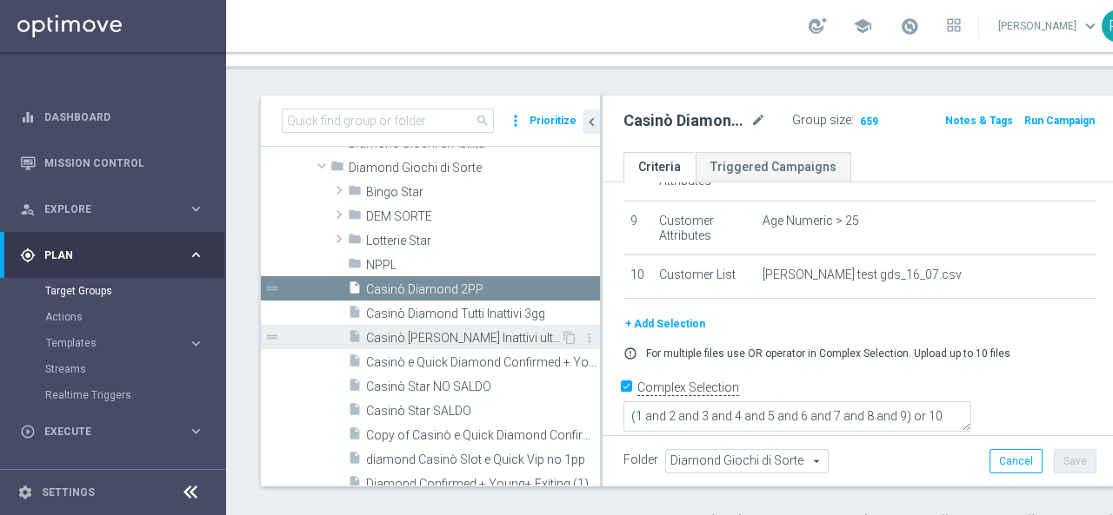
scroll to position [389, 0]
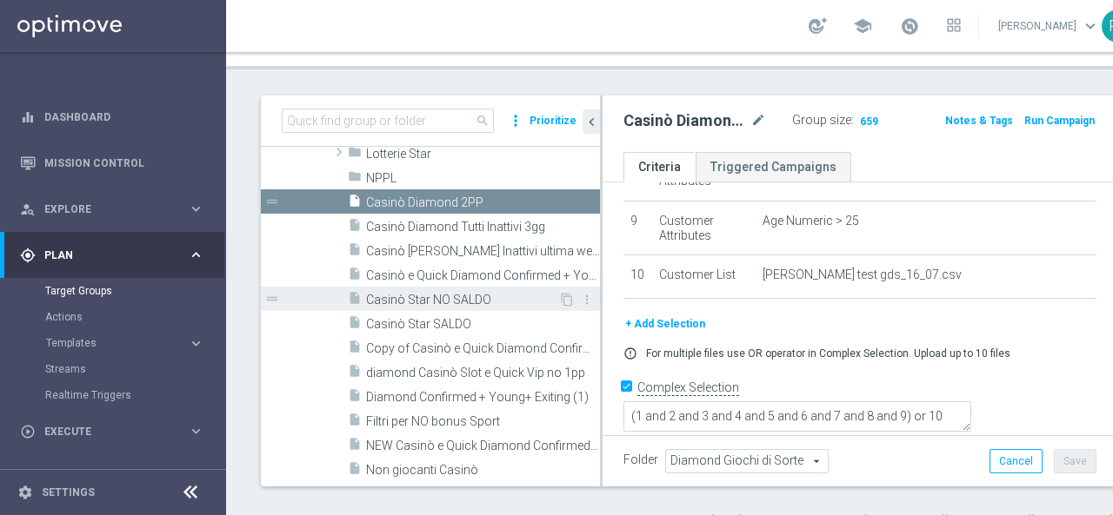
click at [487, 299] on span "Casinò Star NO SALDO" at bounding box center [462, 300] width 192 height 15
checkbox input "false"
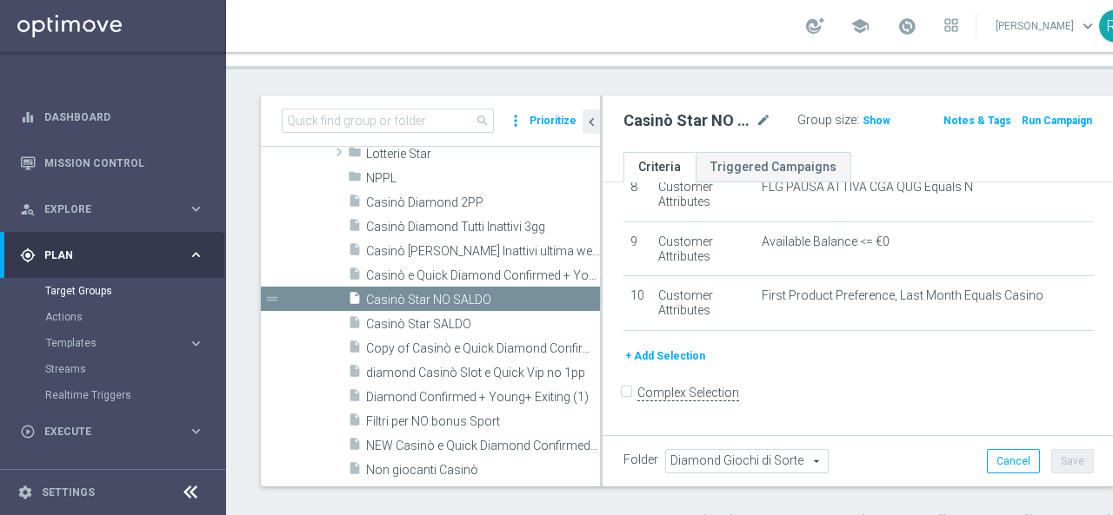
scroll to position [461, 0]
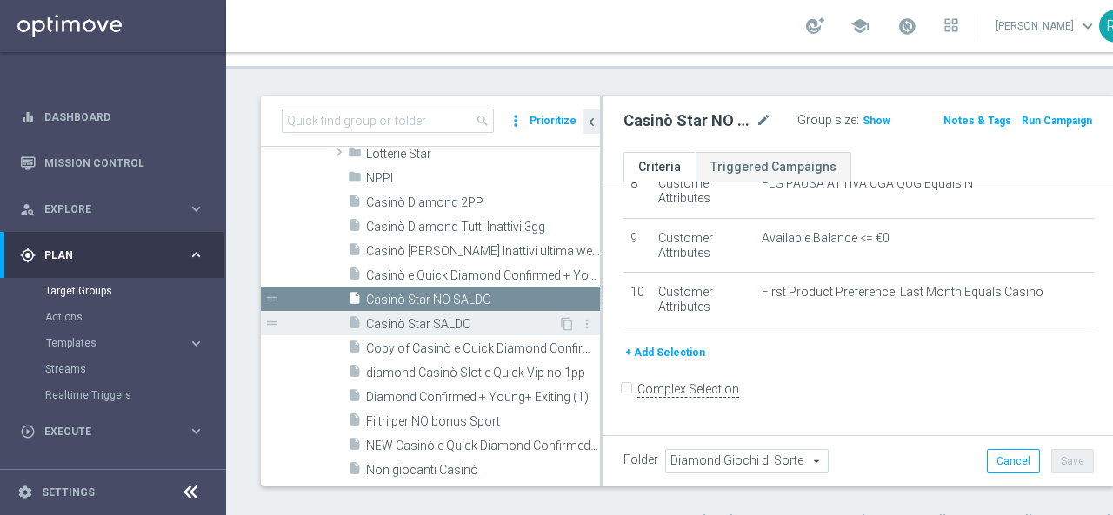
click at [447, 329] on span "Casinò Star SALDO" at bounding box center [462, 324] width 192 height 15
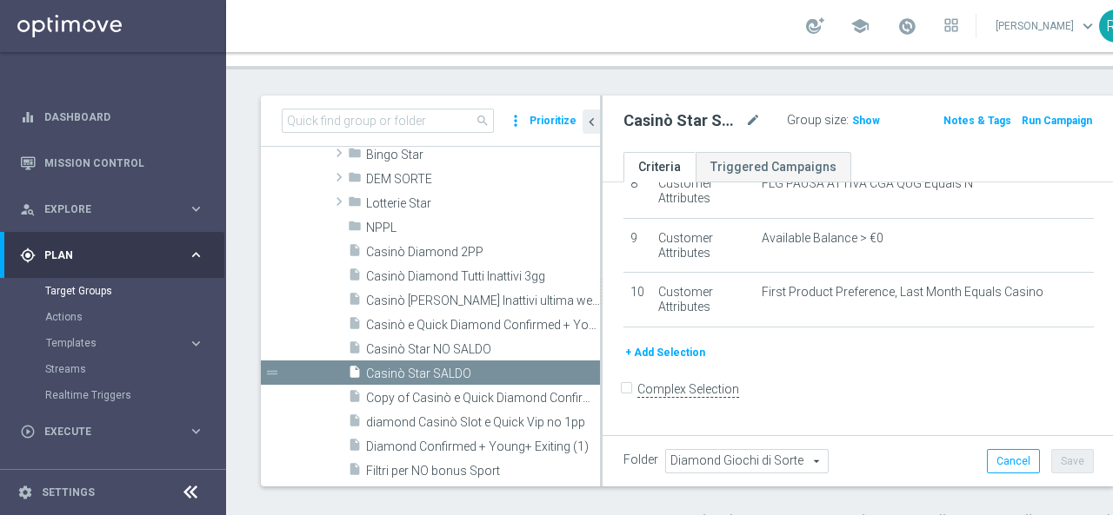
scroll to position [302, 0]
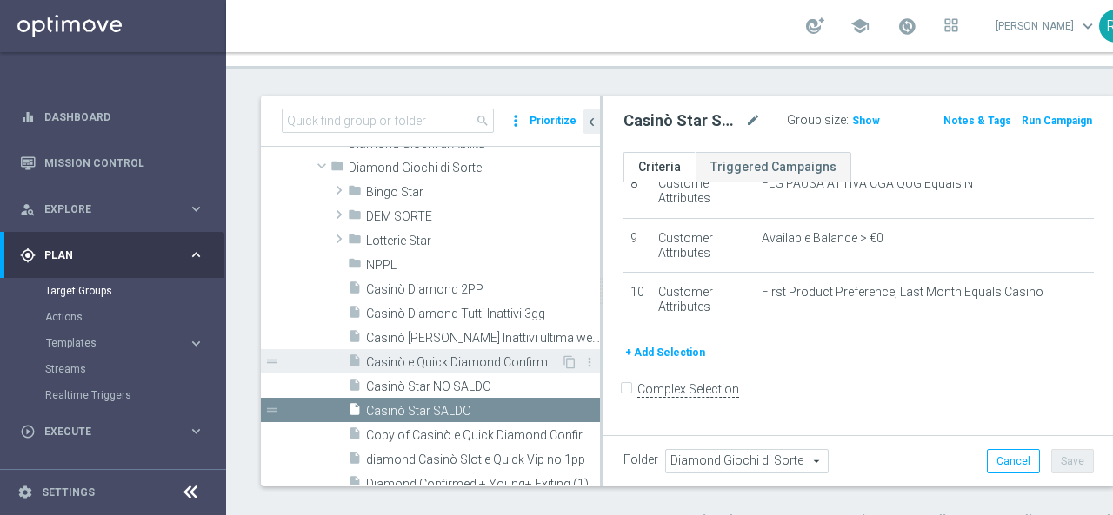
click at [490, 356] on span "Casinò e Quick Diamond Confirmed + Young+ Exiting" at bounding box center [463, 363] width 195 height 15
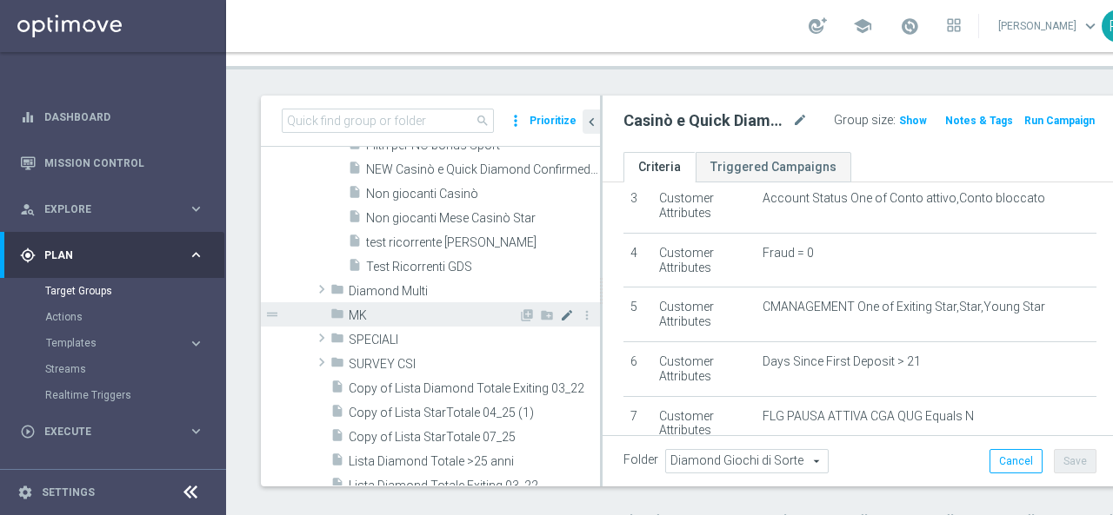
scroll to position [736, 0]
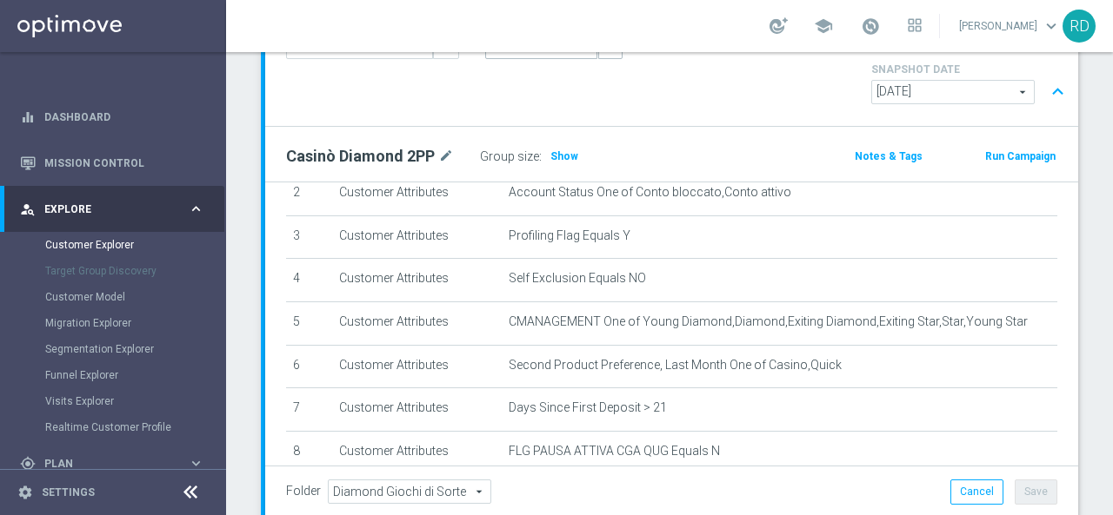
scroll to position [87, 0]
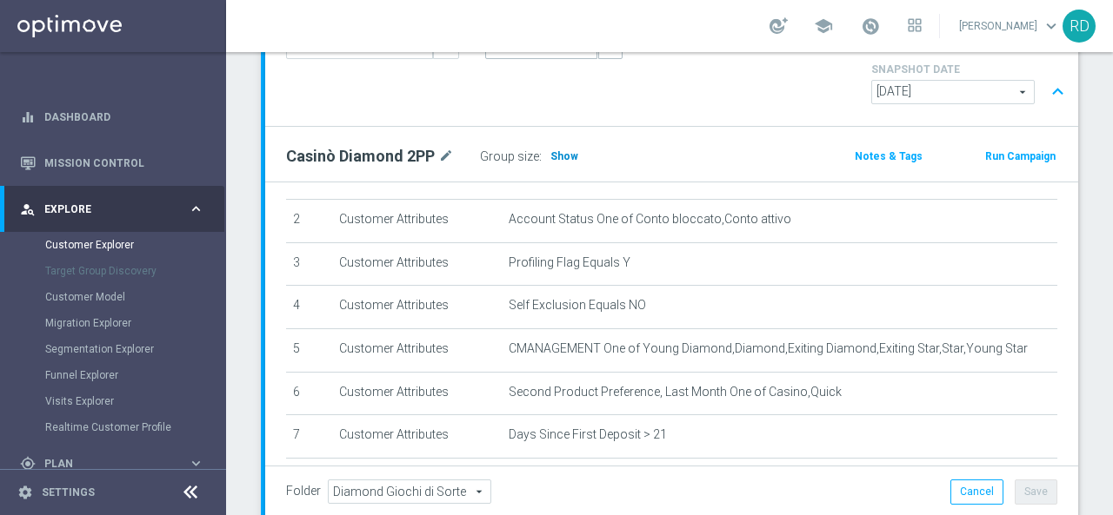
click at [553, 150] on span "Show" at bounding box center [564, 156] width 28 height 12
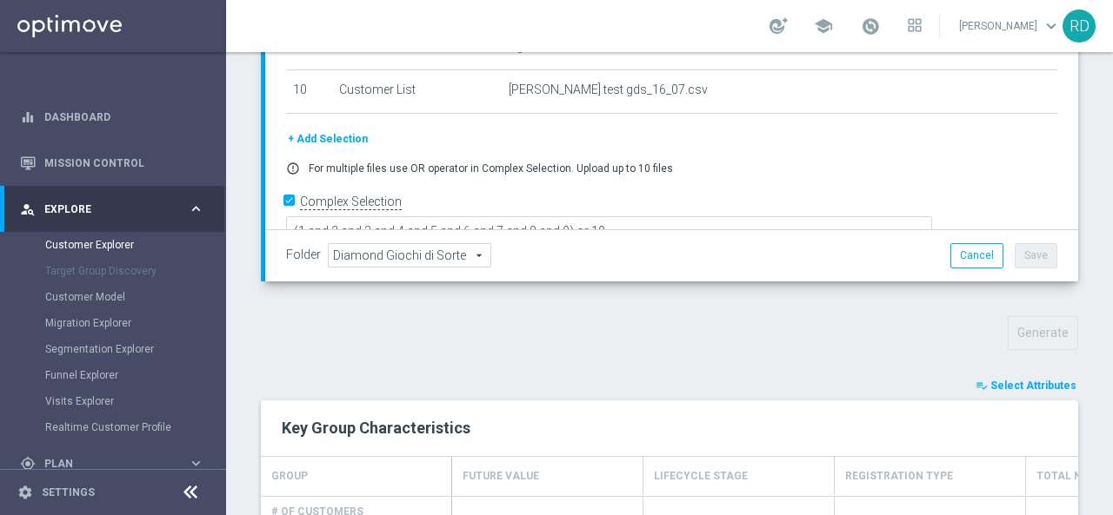
scroll to position [413, 0]
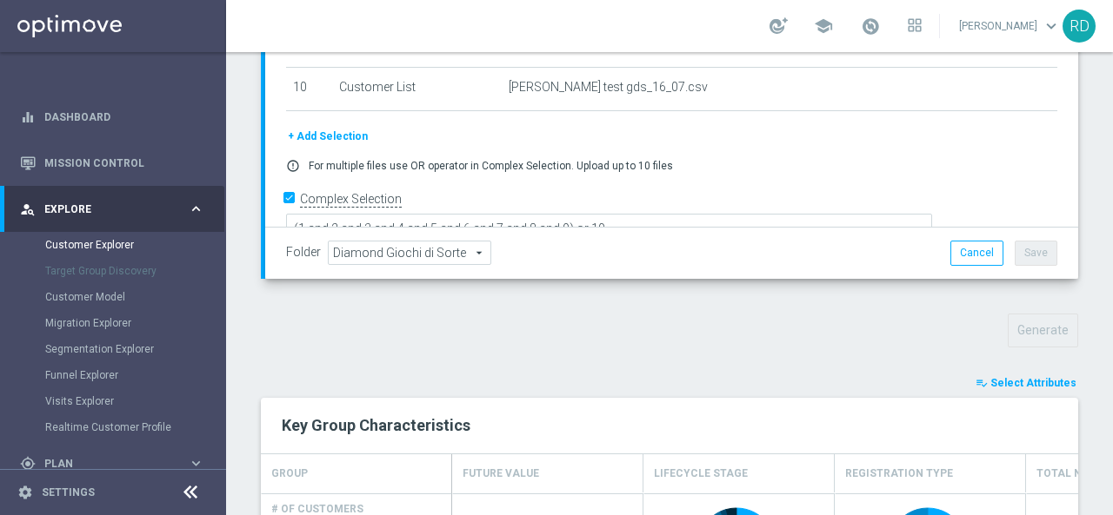
click at [1002, 377] on span "Select Attributes" at bounding box center [1033, 383] width 86 height 12
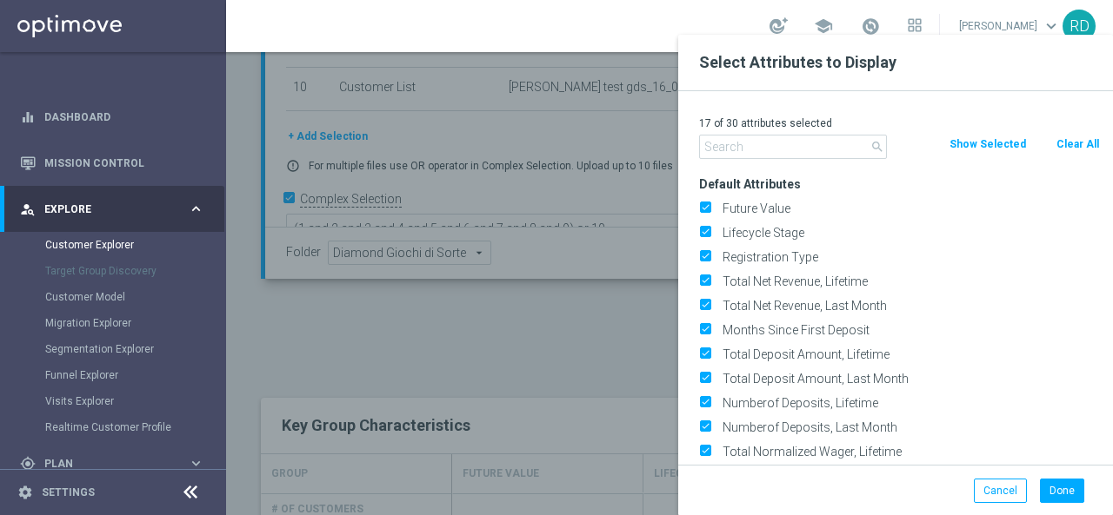
click at [777, 150] on input "text" at bounding box center [793, 147] width 188 height 24
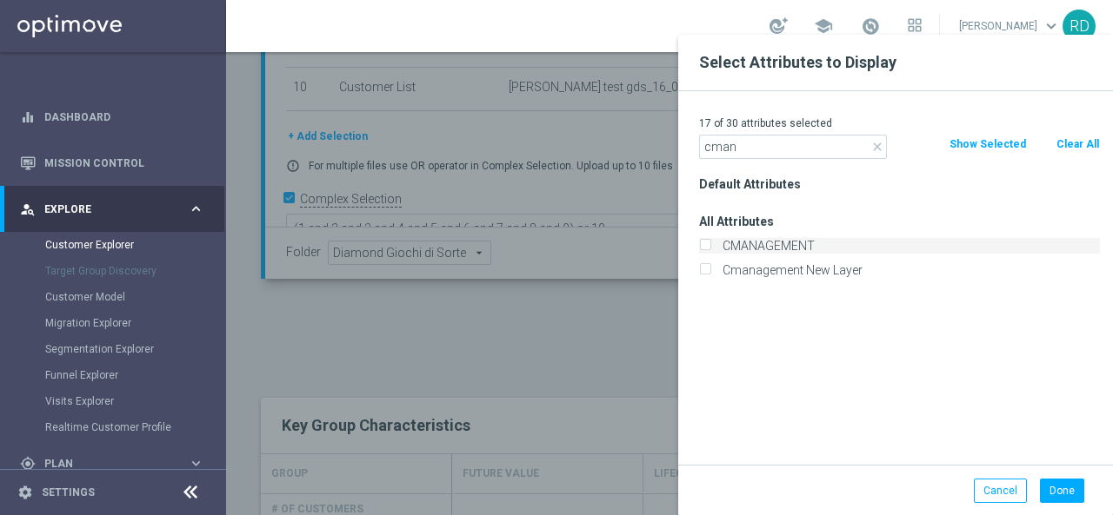
type input "cman"
click at [775, 246] on label "CMANAGEMENT" at bounding box center [907, 246] width 383 height 16
click at [710, 246] on input "CMANAGEMENT" at bounding box center [704, 248] width 11 height 11
checkbox input "true"
drag, startPoint x: 1068, startPoint y: 494, endPoint x: 1054, endPoint y: 478, distance: 21.5
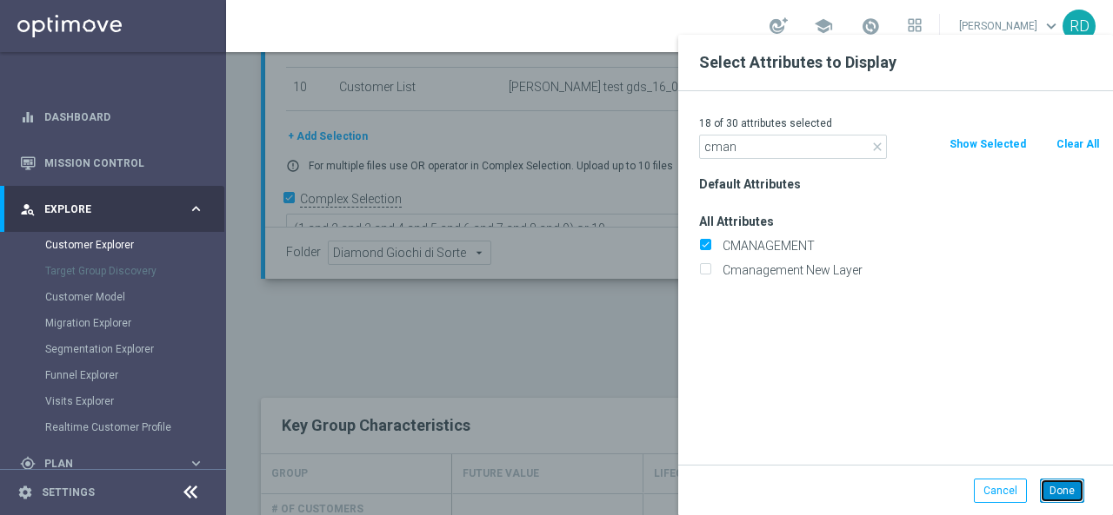
click at [1054, 479] on button "Done" at bounding box center [1062, 491] width 44 height 24
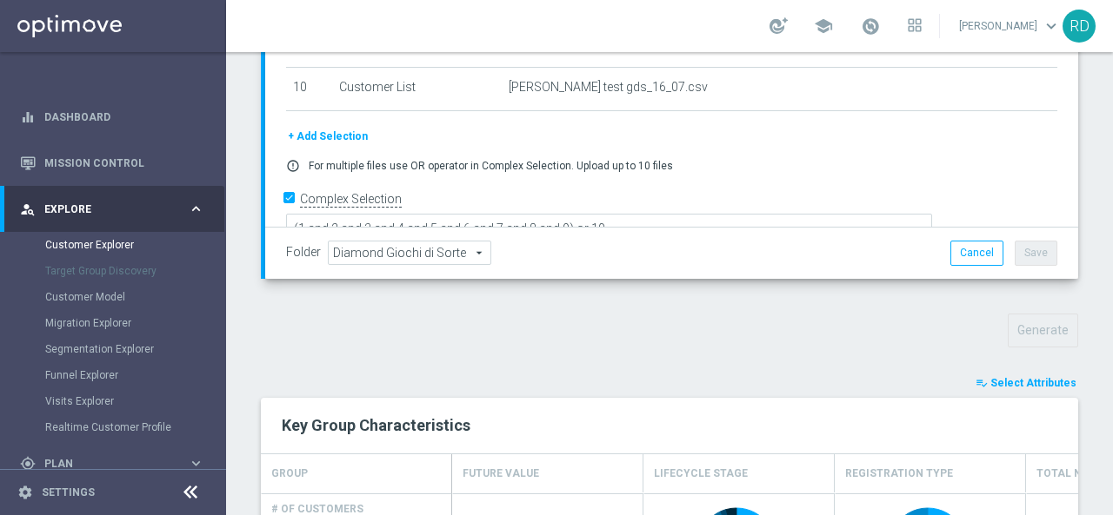
click at [1016, 377] on span "Select Attributes" at bounding box center [1033, 383] width 86 height 12
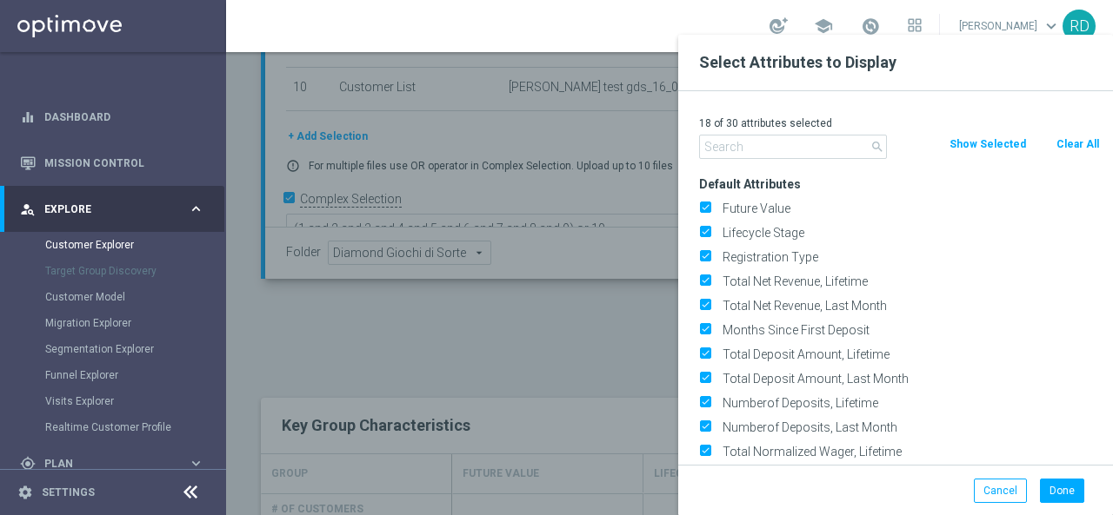
click at [784, 152] on input "text" at bounding box center [793, 147] width 188 height 24
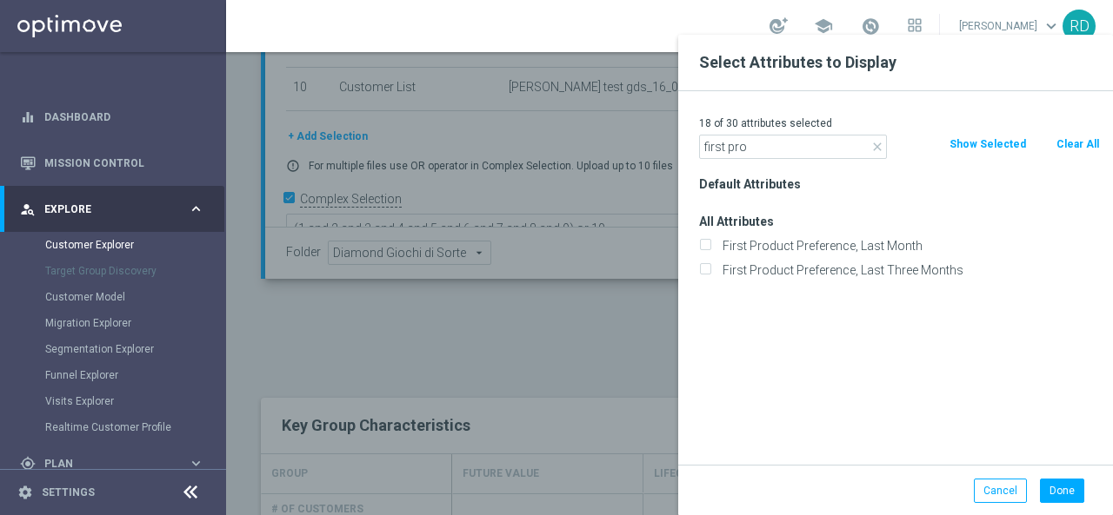
type input "first pro"
click at [807, 254] on div "First Product Preference, Last Month" at bounding box center [899, 246] width 427 height 24
click at [811, 251] on label "First Product Preference, Last Month" at bounding box center [907, 246] width 383 height 16
click at [710, 251] on input "First Product Preference, Last Month" at bounding box center [704, 248] width 11 height 11
checkbox input "true"
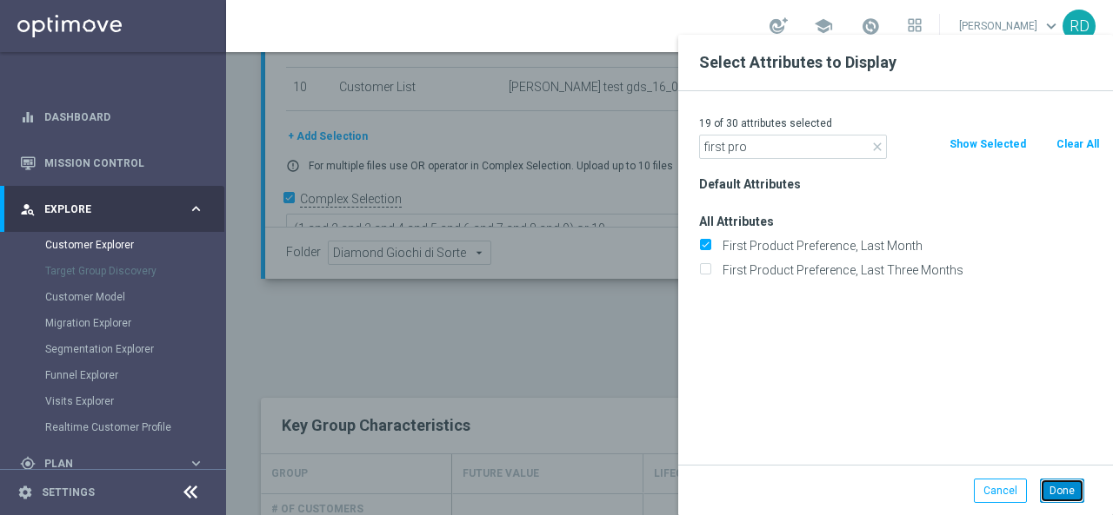
click at [1064, 481] on button "Done" at bounding box center [1062, 491] width 44 height 24
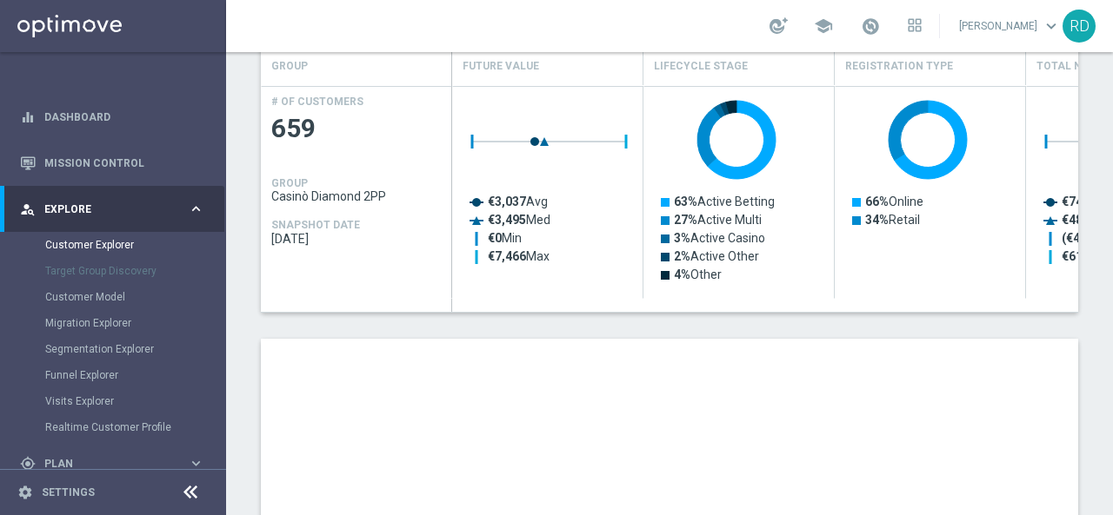
scroll to position [848, 0]
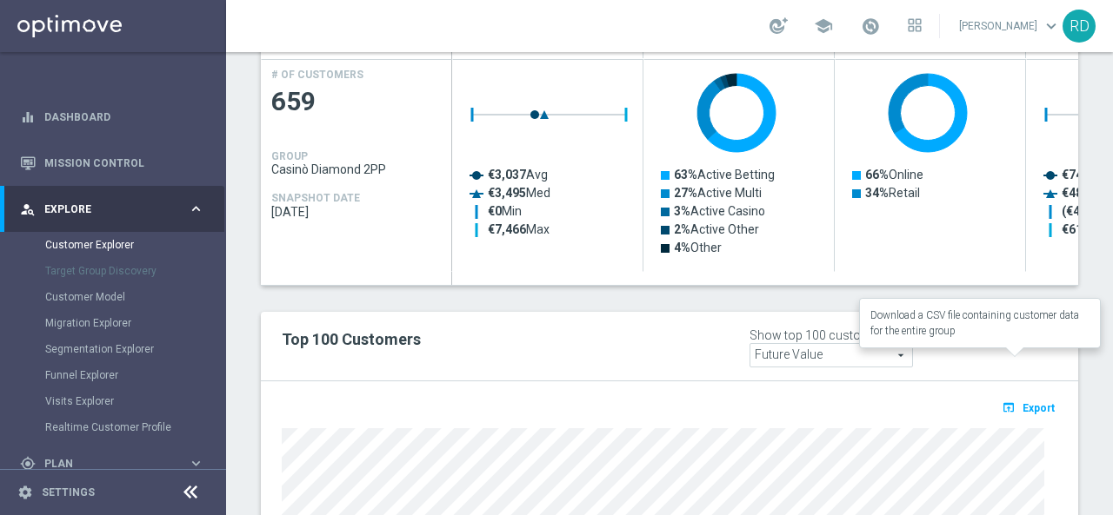
click at [1022, 402] on span "Export" at bounding box center [1038, 408] width 32 height 12
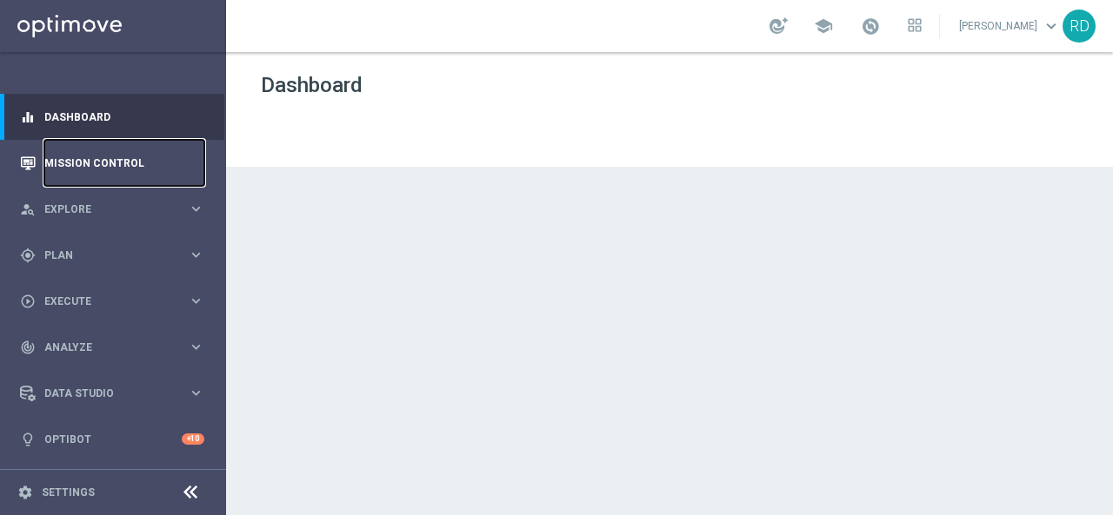
click at [90, 161] on link "Mission Control" at bounding box center [124, 163] width 160 height 46
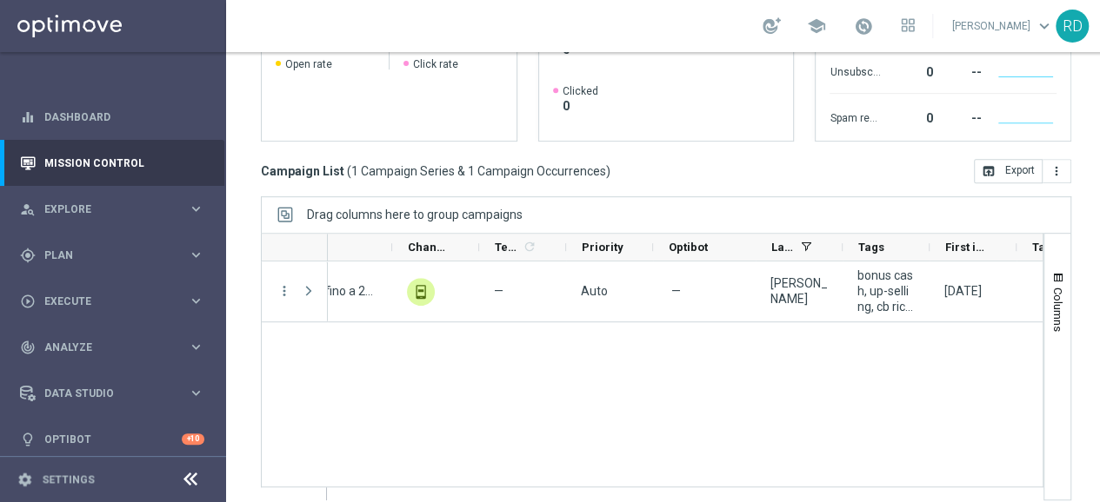
click at [401, 421] on div "A Depo 25% fino a 200€/ 2gg unfold_more — Auto — [PERSON_NAME] bonus cash, up-s…" at bounding box center [685, 381] width 715 height 238
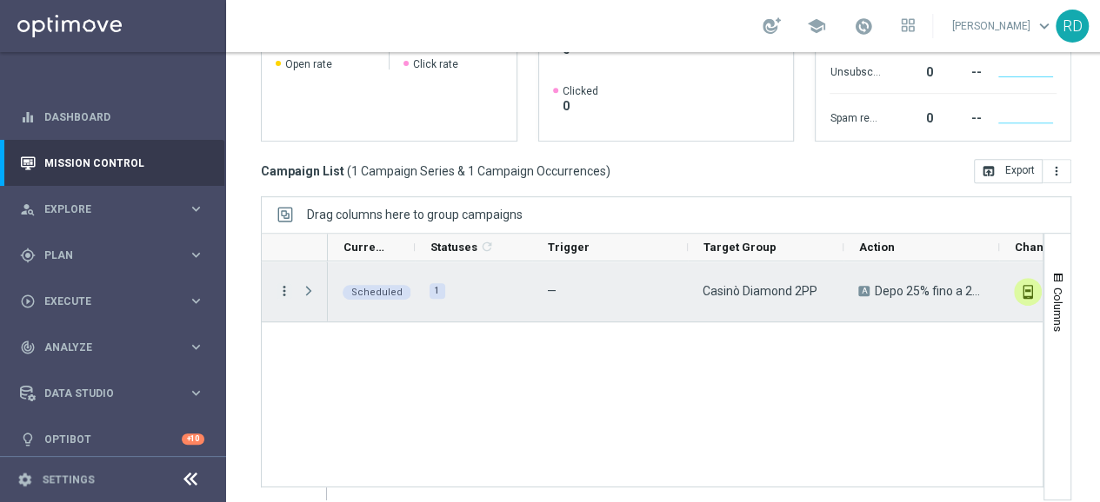
click at [283, 284] on icon "more_vert" at bounding box center [284, 291] width 16 height 16
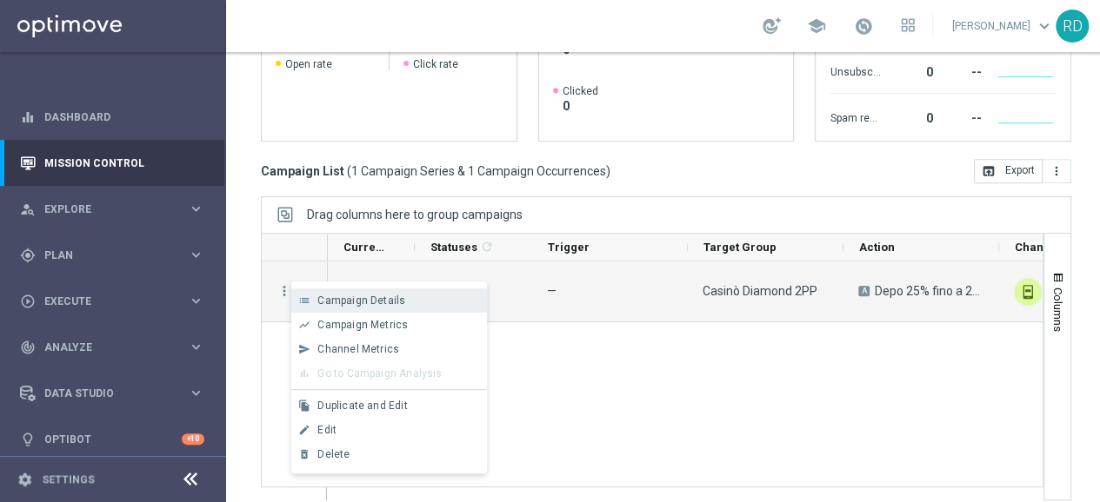
click at [336, 300] on span "Campaign Details" at bounding box center [361, 301] width 88 height 12
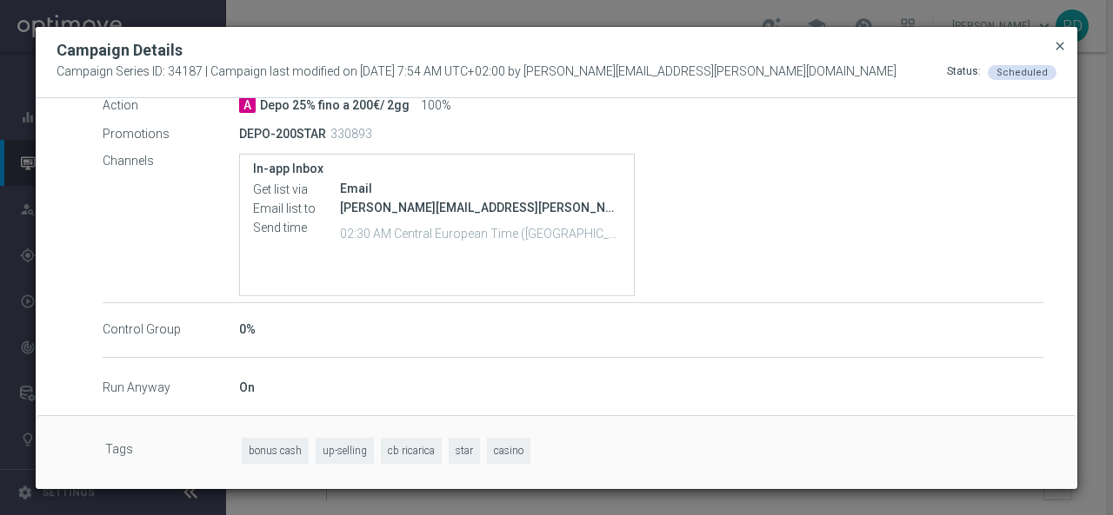
drag, startPoint x: 1058, startPoint y: 43, endPoint x: 1032, endPoint y: 43, distance: 26.1
click at [1057, 43] on span "close" at bounding box center [1060, 46] width 14 height 14
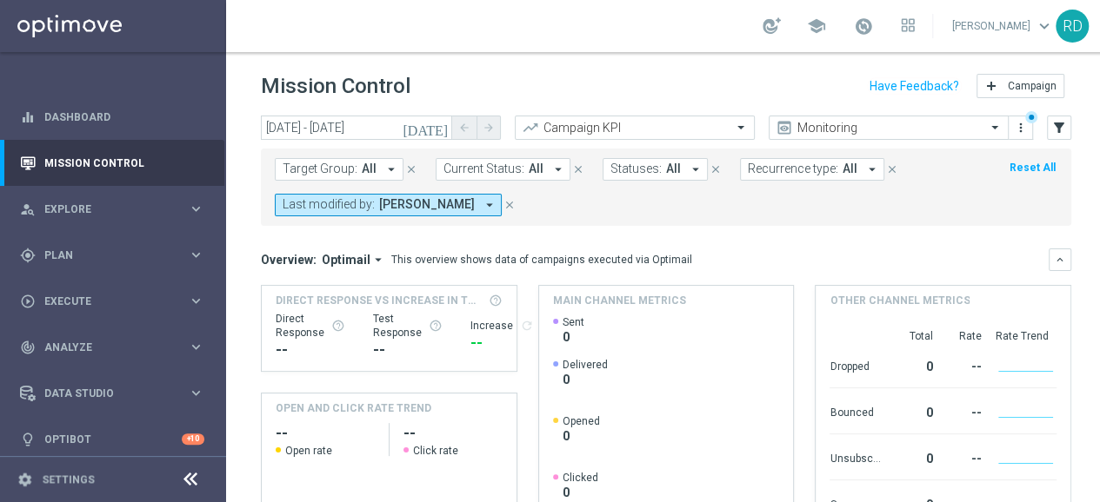
click at [442, 127] on icon "[DATE]" at bounding box center [425, 128] width 47 height 16
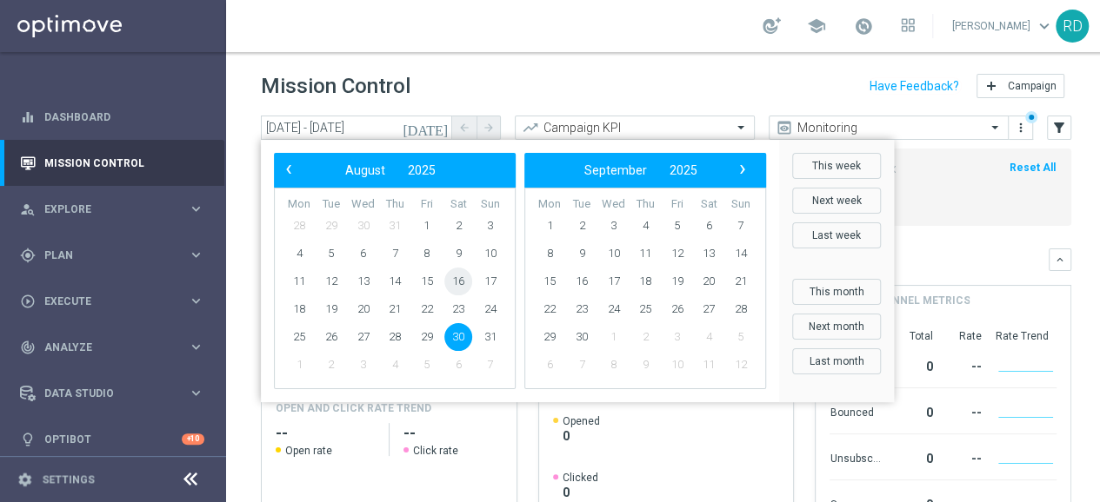
click at [463, 280] on span "16" at bounding box center [458, 282] width 28 height 28
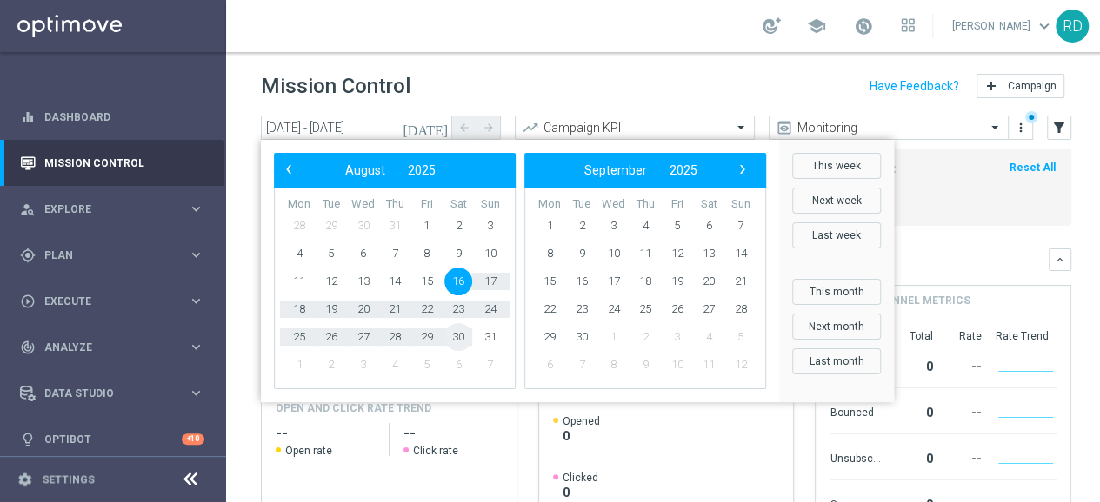
click at [459, 333] on span "30" at bounding box center [458, 337] width 28 height 28
type input "[DATE] - [DATE]"
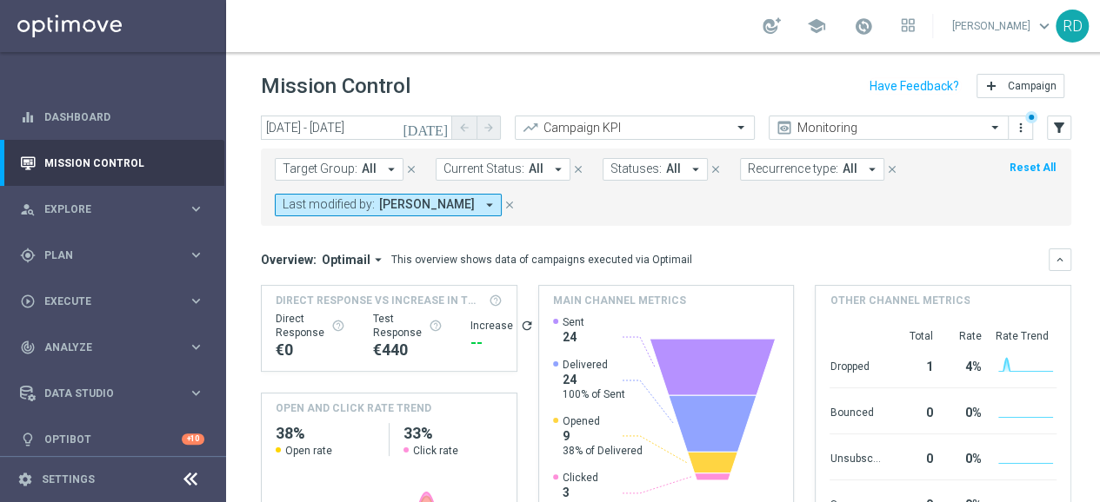
click at [864, 173] on icon "arrow_drop_down" at bounding box center [872, 170] width 16 height 16
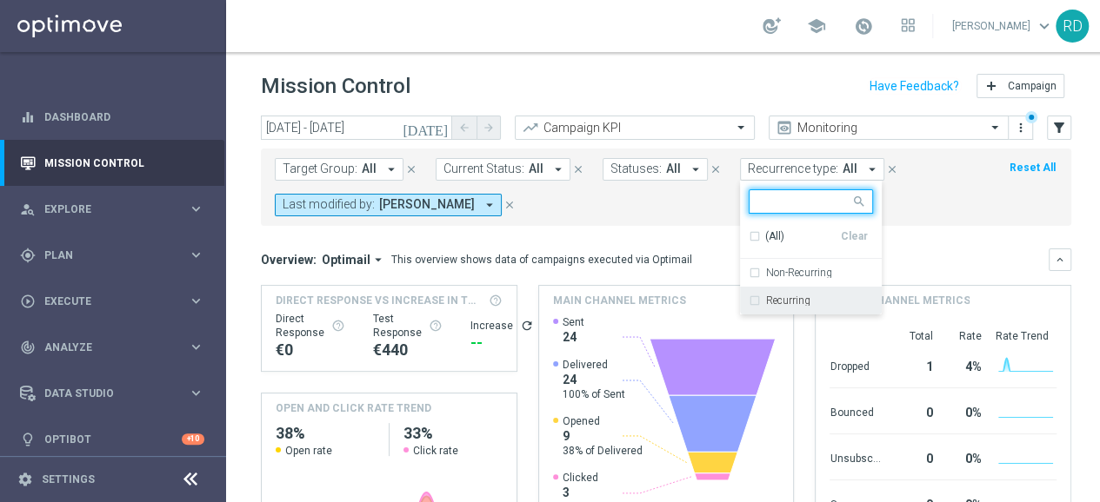
click at [772, 292] on div "Recurring" at bounding box center [810, 301] width 124 height 28
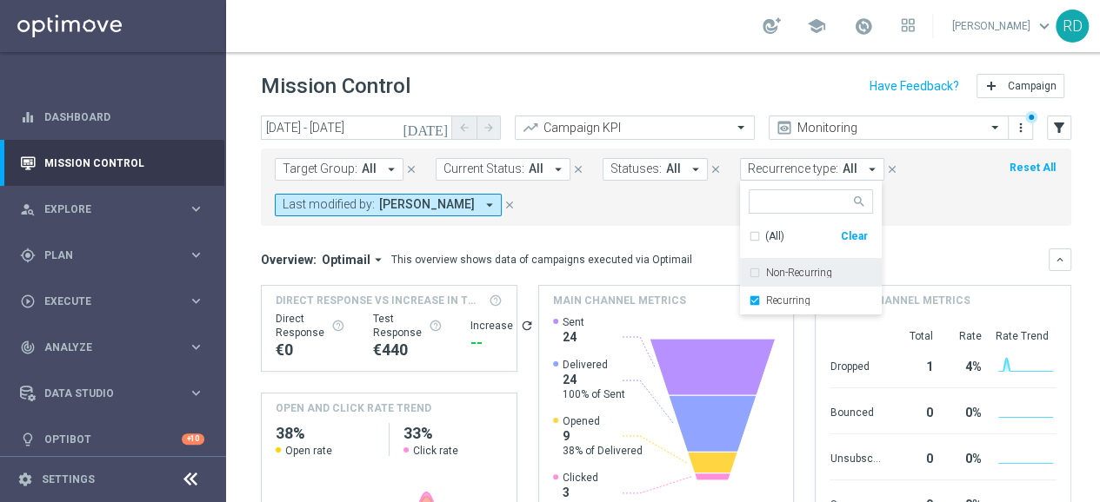
click at [652, 204] on form "Target Group: All arrow_drop_down close Current Status: All arrow_drop_down clo…" at bounding box center [627, 187] width 705 height 58
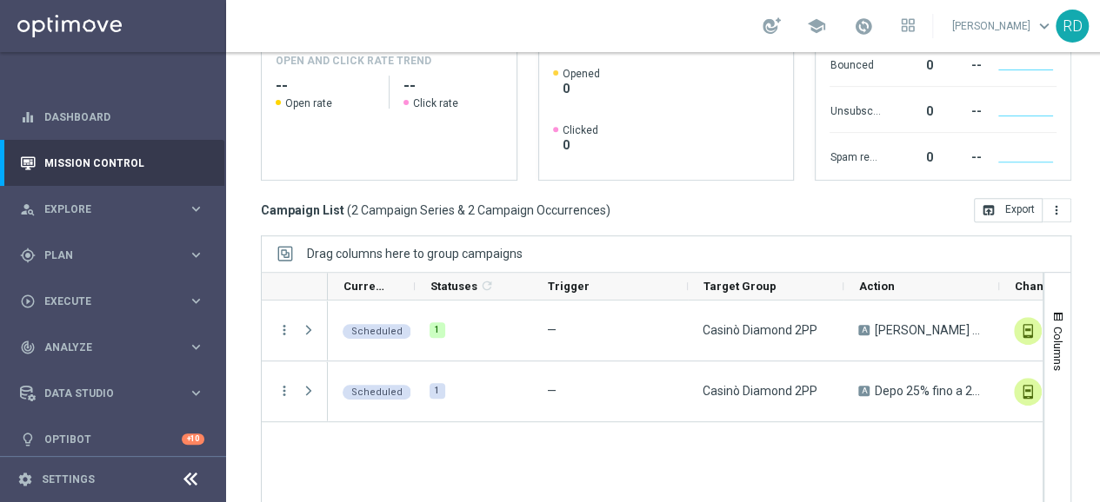
scroll to position [0, 19]
